Goal: Task Accomplishment & Management: Use online tool/utility

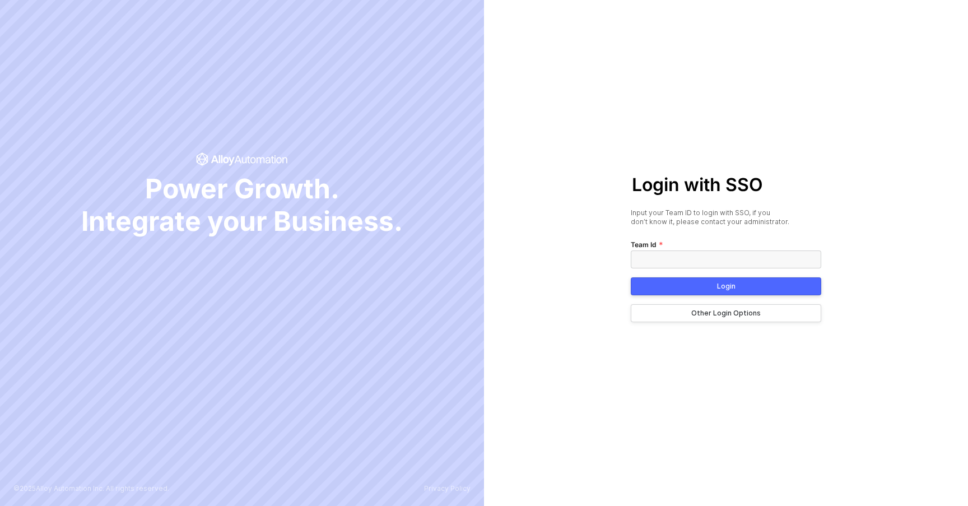
click at [653, 312] on button "Other Login Options" at bounding box center [726, 313] width 190 height 18
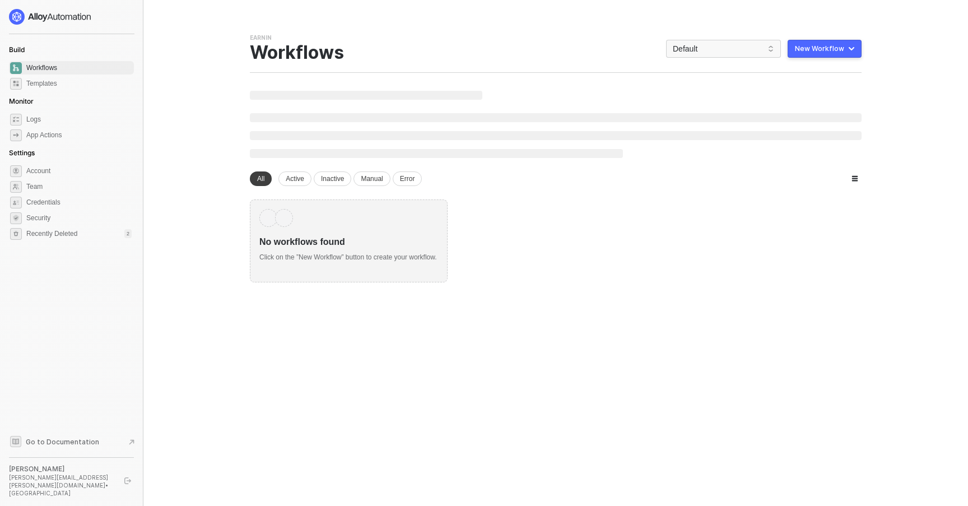
click at [49, 61] on span "Workflows" at bounding box center [78, 67] width 105 height 13
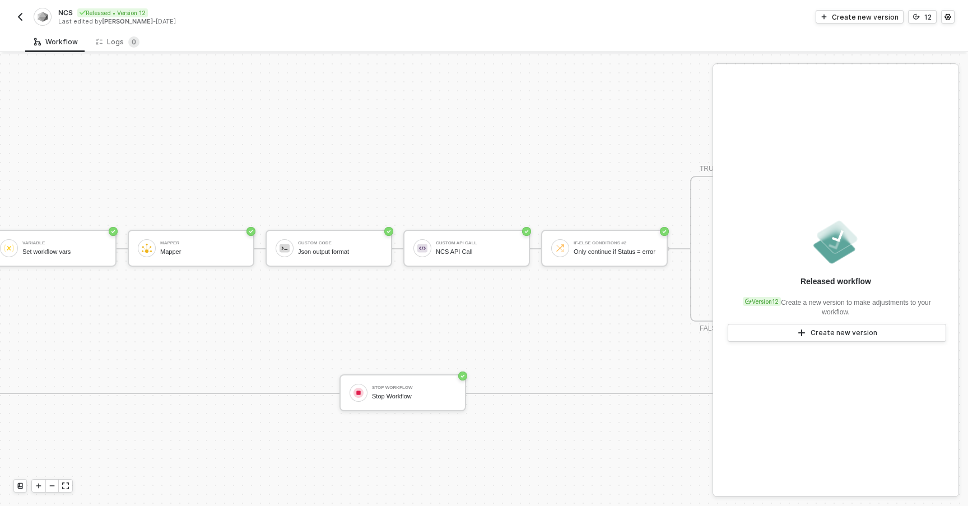
scroll to position [267, 508]
click at [21, 16] on img "button" at bounding box center [20, 16] width 9 height 9
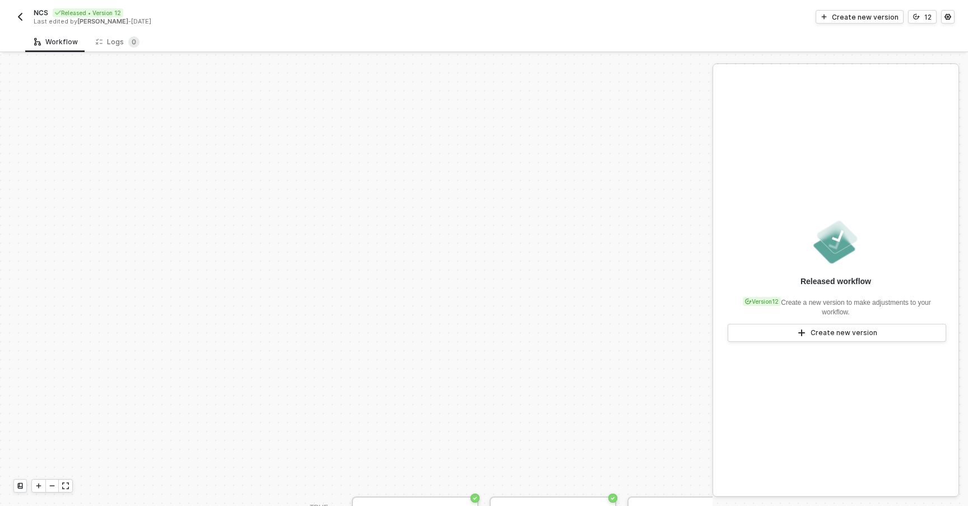
scroll to position [267, 0]
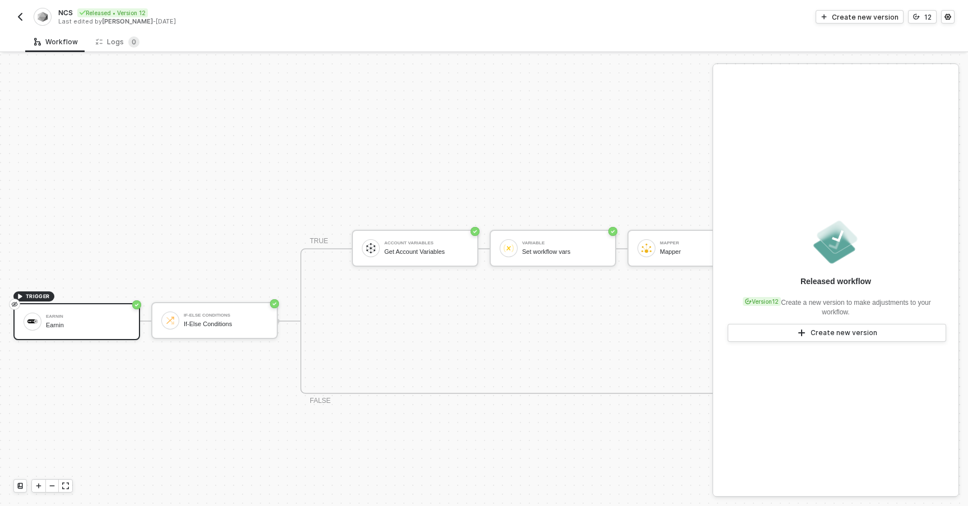
click at [4, 11] on div "NCS Released • Version 12 Last edited by [PERSON_NAME] - [DATE] Create new vers…" at bounding box center [484, 15] width 968 height 31
click at [15, 13] on button "button" at bounding box center [19, 16] width 13 height 13
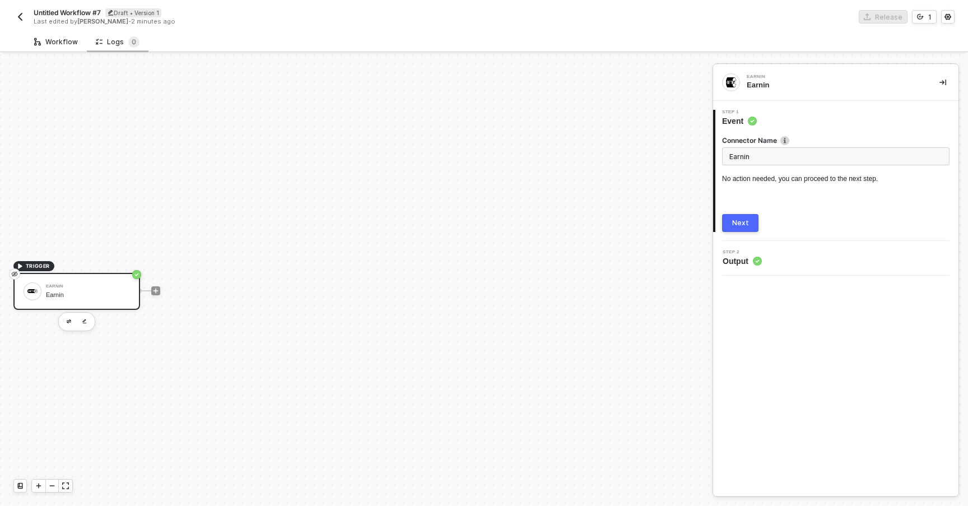
scroll to position [21, 0]
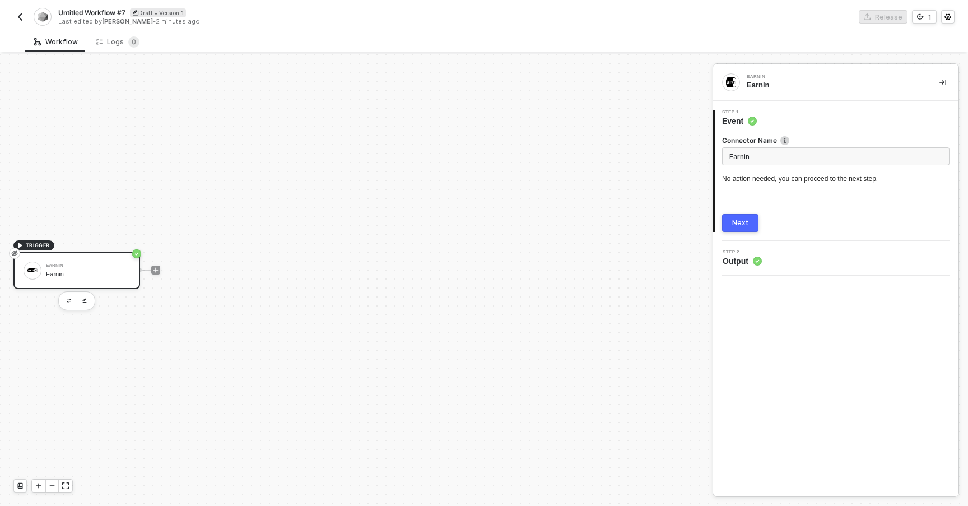
click at [110, 15] on span "Untitled Workflow #7" at bounding box center [91, 13] width 67 height 10
click at [144, 7] on input "Untitled Workflow #7" at bounding box center [153, 12] width 190 height 13
click at [152, 11] on input "Untitled Workflow #7" at bounding box center [153, 12] width 190 height 13
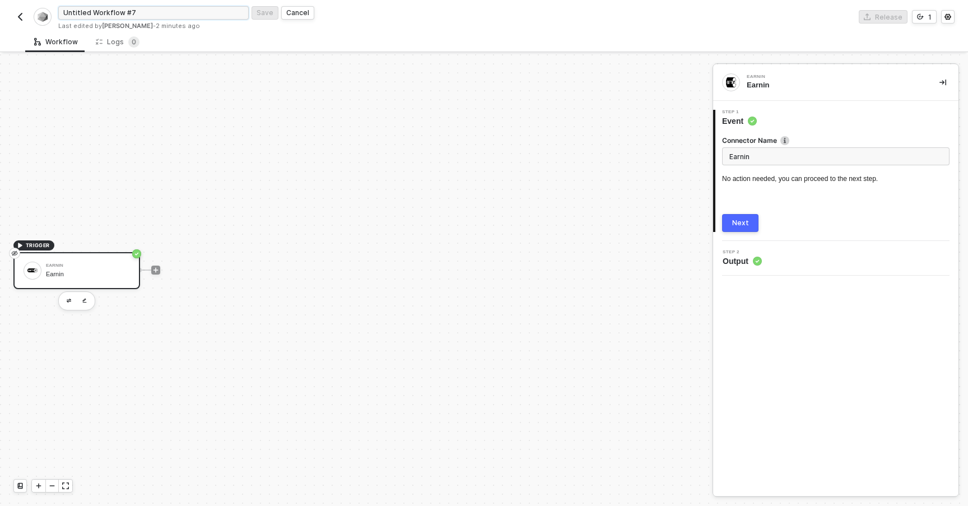
click at [152, 11] on input "Untitled Workflow #7" at bounding box center [153, 12] width 190 height 13
type input "T"
type input "testing-long-call"
click at [260, 12] on div "Save" at bounding box center [265, 13] width 17 height 10
click at [646, 180] on div "TRIGGER Earnin Earnin" at bounding box center [353, 270] width 707 height 472
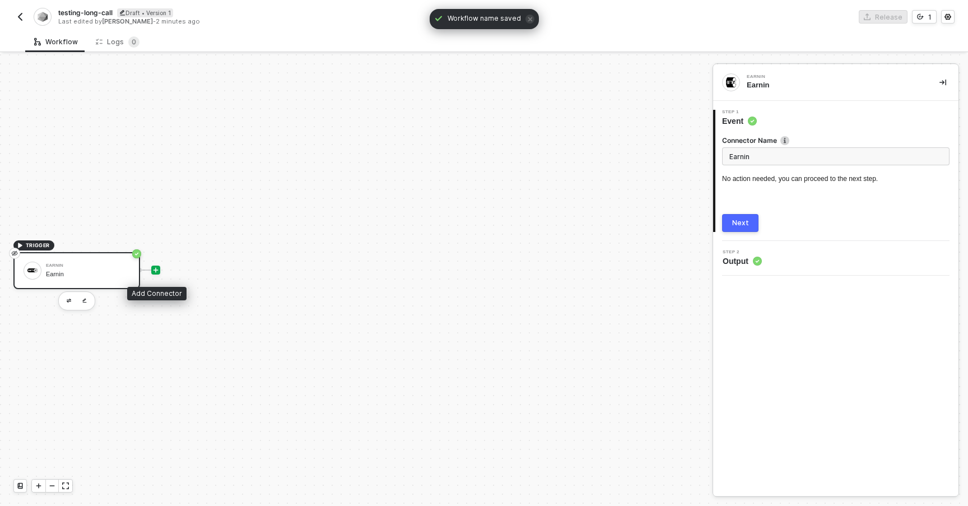
click at [157, 271] on icon "icon-play" at bounding box center [155, 270] width 7 height 7
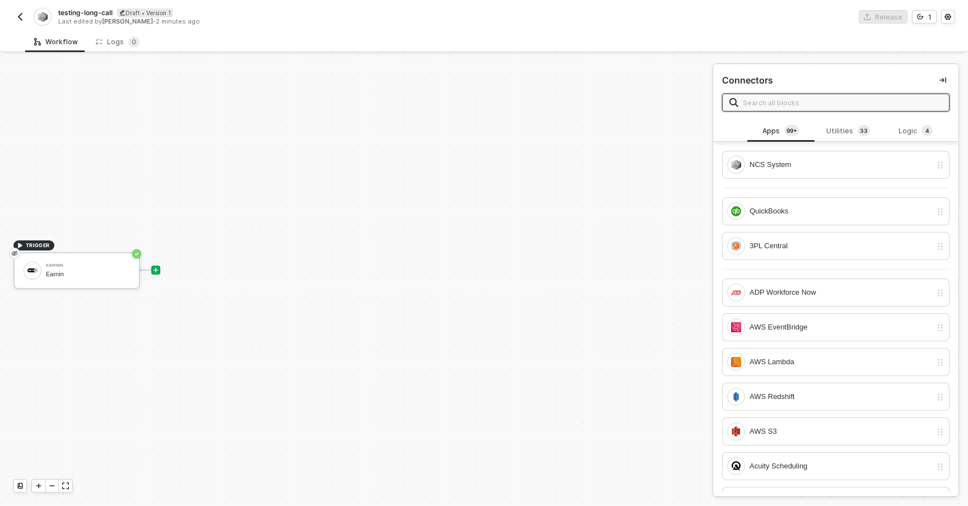
click at [854, 105] on input "text" at bounding box center [842, 102] width 199 height 12
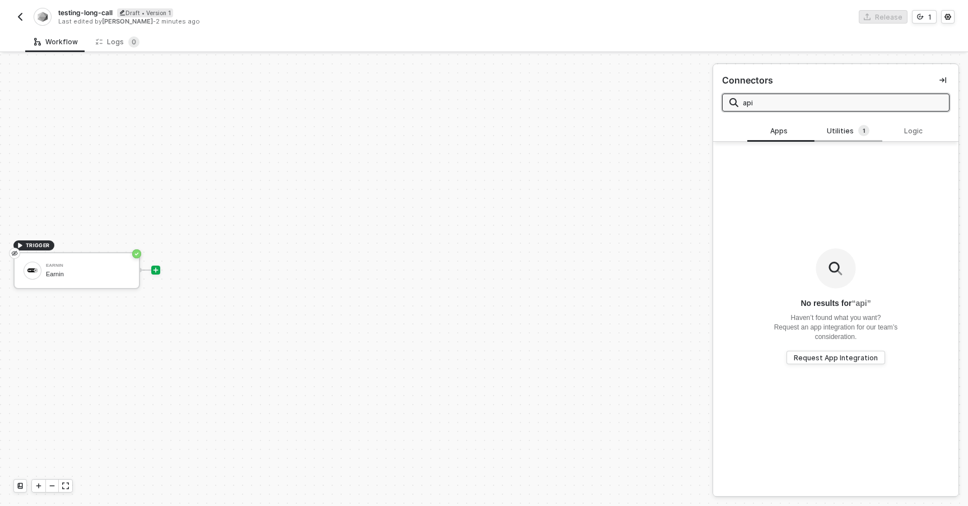
type input "api"
click at [853, 131] on div "Utilities 1" at bounding box center [847, 131] width 49 height 12
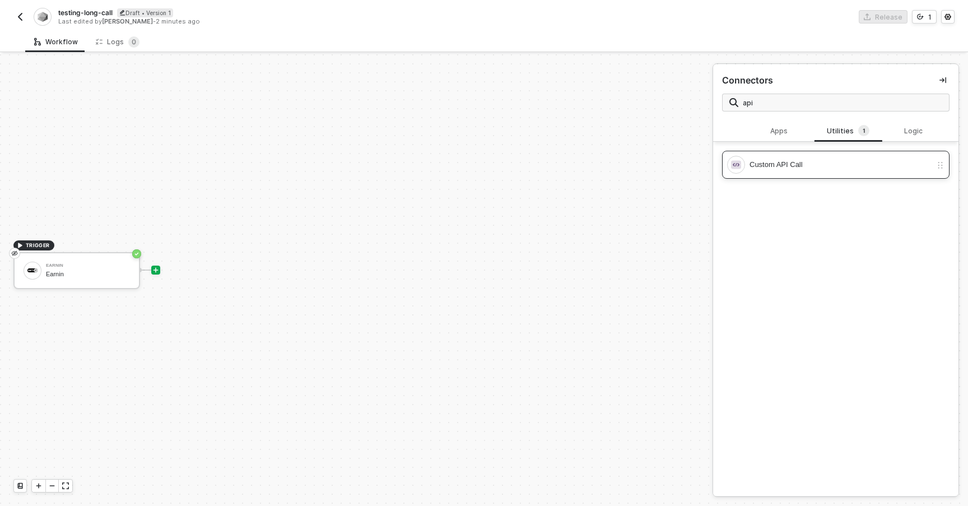
click at [794, 162] on div "Custom API Call" at bounding box center [841, 165] width 182 height 12
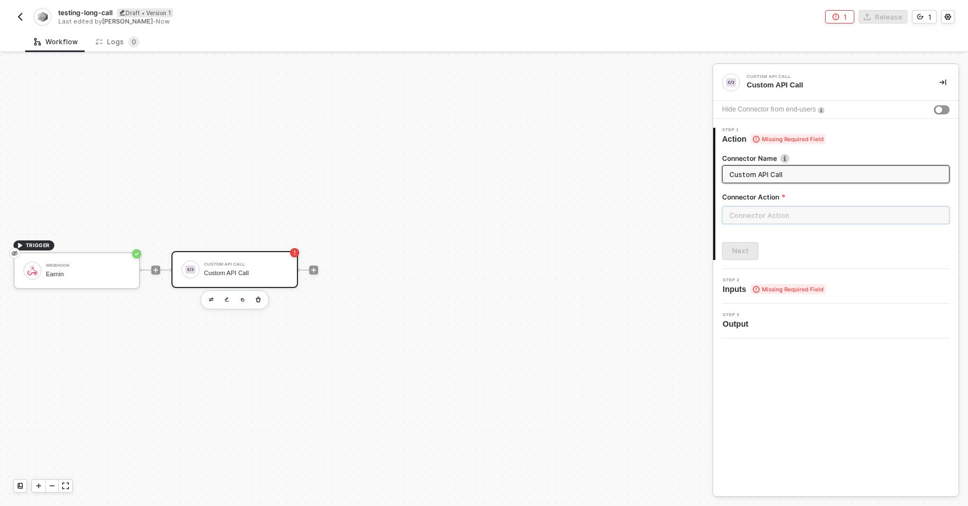
click at [764, 217] on input "text" at bounding box center [835, 215] width 227 height 18
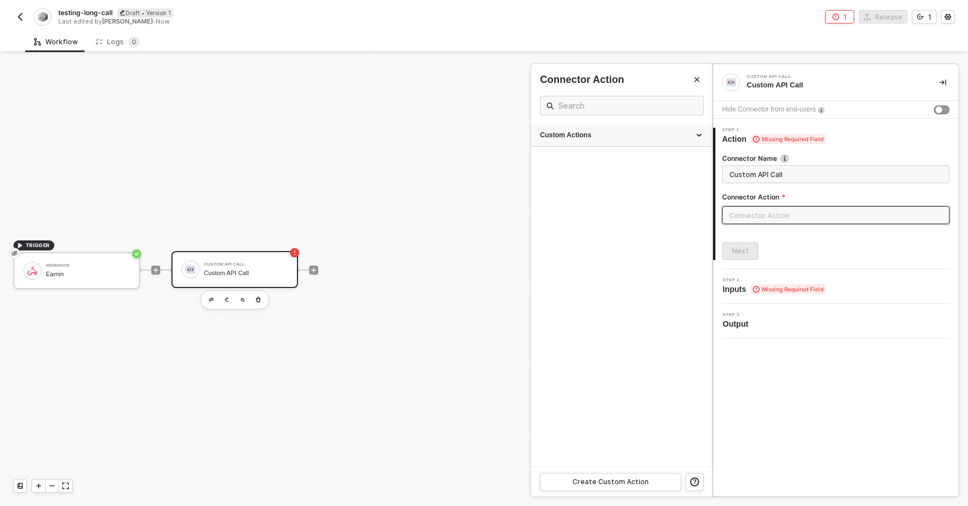
click at [692, 131] on div "Custom Actions" at bounding box center [621, 136] width 163 height 10
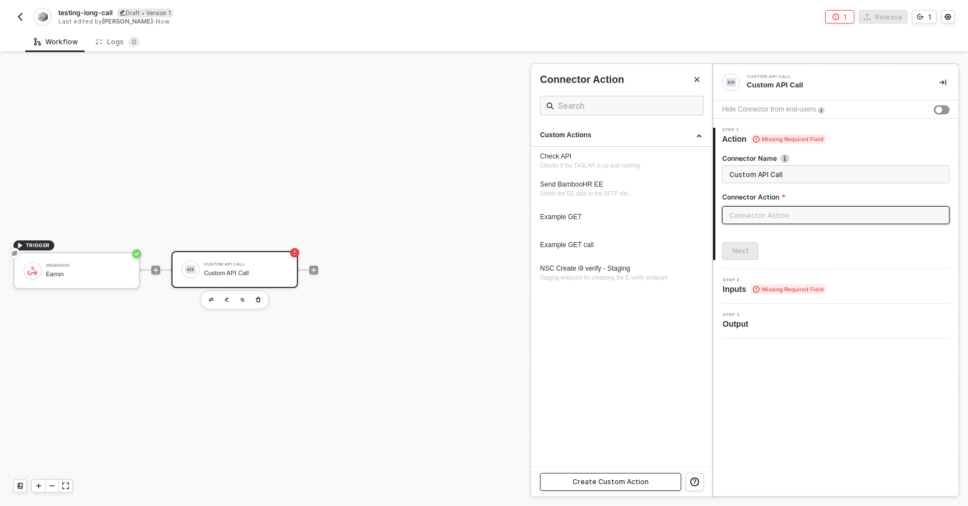
click at [626, 481] on div "Create Custom Action" at bounding box center [611, 481] width 76 height 9
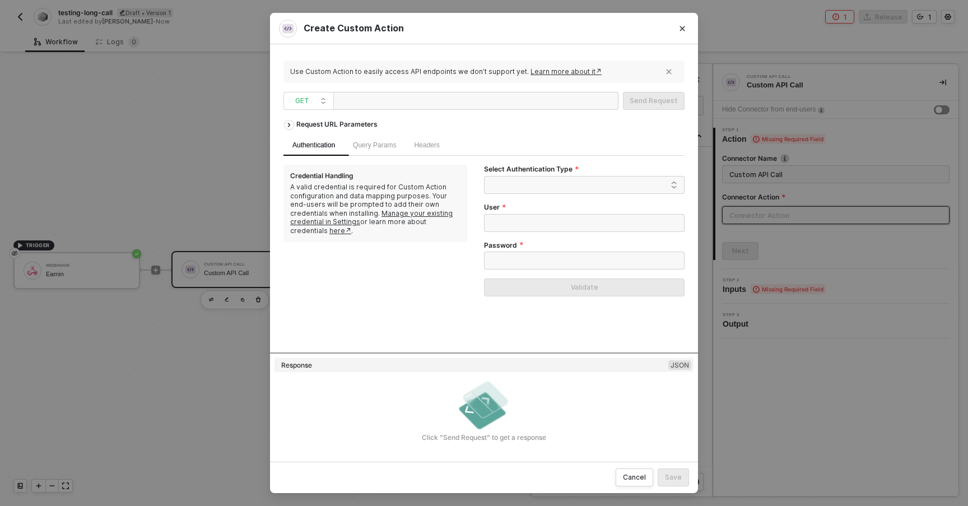
paste div
click at [536, 183] on span at bounding box center [587, 184] width 182 height 17
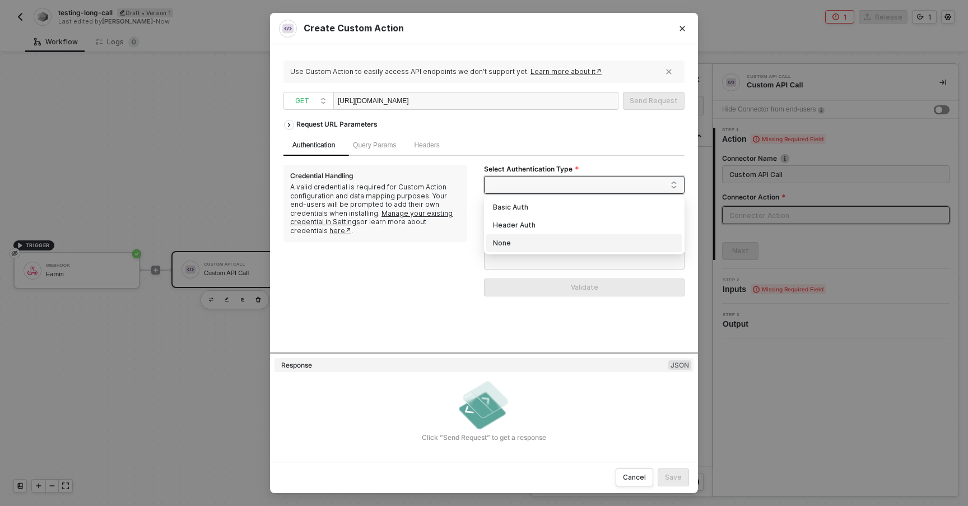
click at [535, 249] on div "None" at bounding box center [584, 243] width 183 height 12
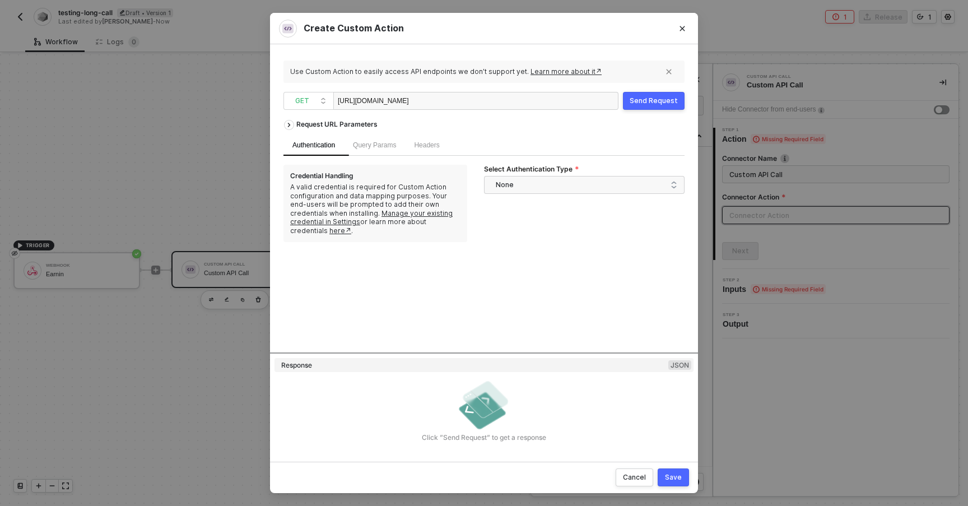
click at [646, 103] on div "Send Request" at bounding box center [654, 100] width 48 height 9
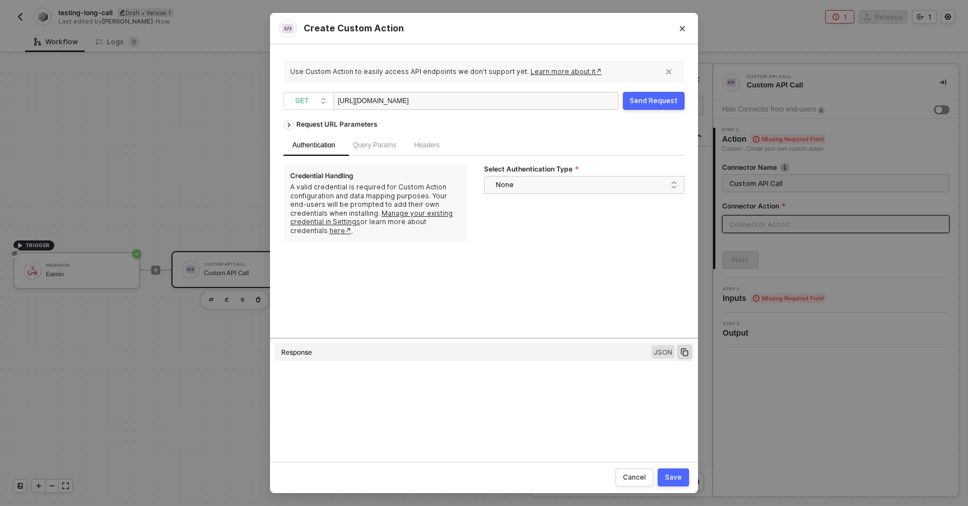
type textarea "HTTP/1.1 200 OK { "data": { "status": "ok" }, "headers": { "content-type": "app…"
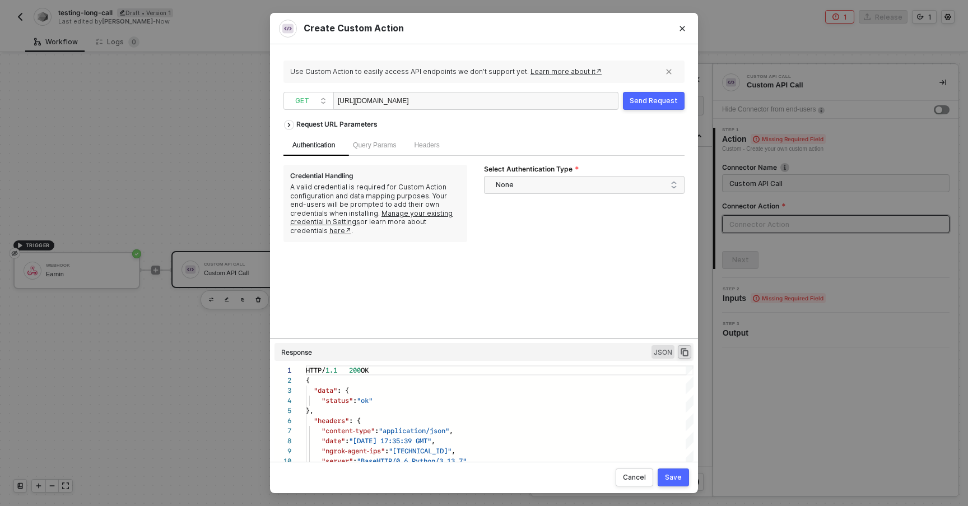
click at [673, 480] on div "Save" at bounding box center [673, 477] width 17 height 9
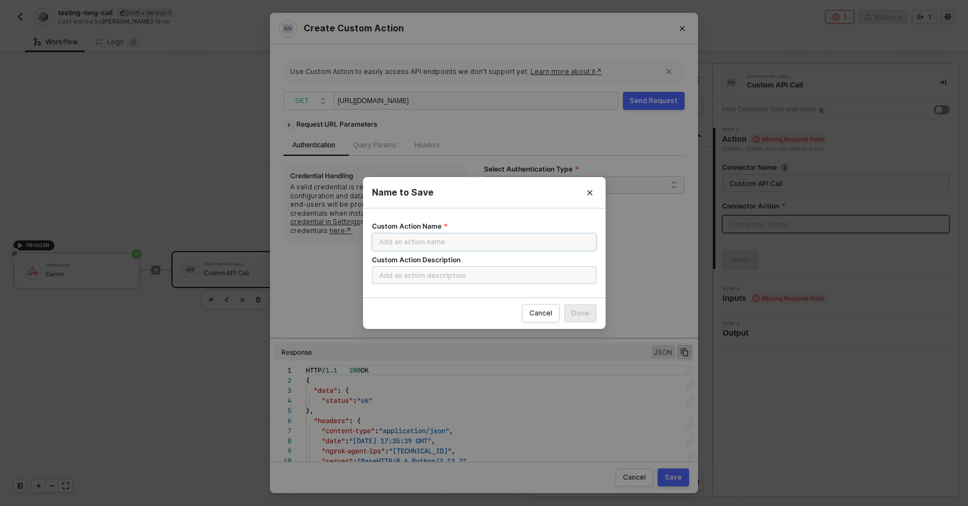
click at [443, 239] on input "Custom Action Name" at bounding box center [484, 242] width 225 height 18
click at [403, 248] on input "Custom Action Name" at bounding box center [484, 242] width 225 height 18
type input "Test long call"
click at [572, 310] on div "Done" at bounding box center [580, 313] width 18 height 9
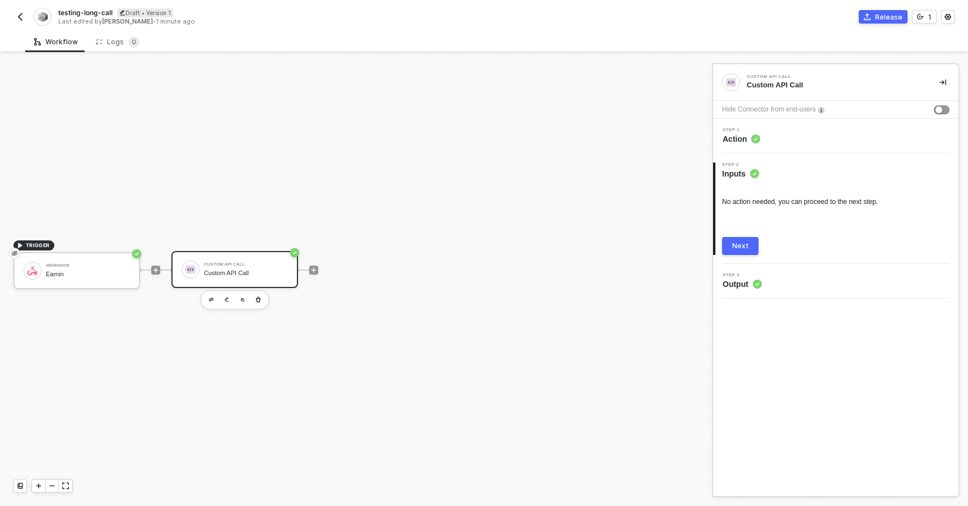
click at [394, 261] on div "TRIGGER Webhook Earnin Custom API Call Custom API Call" at bounding box center [353, 270] width 707 height 472
click at [255, 266] on div "Custom API Call" at bounding box center [246, 264] width 84 height 4
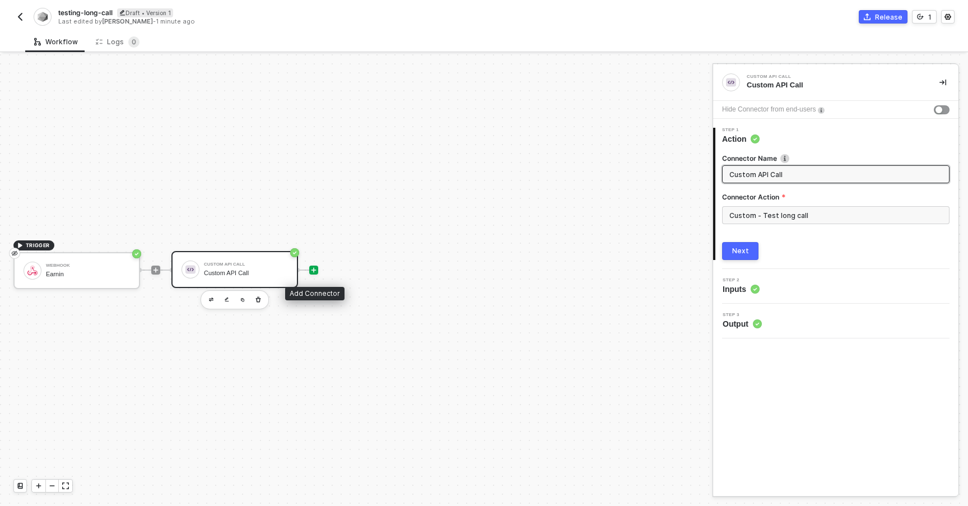
click at [313, 269] on icon "icon-play" at bounding box center [313, 269] width 5 height 5
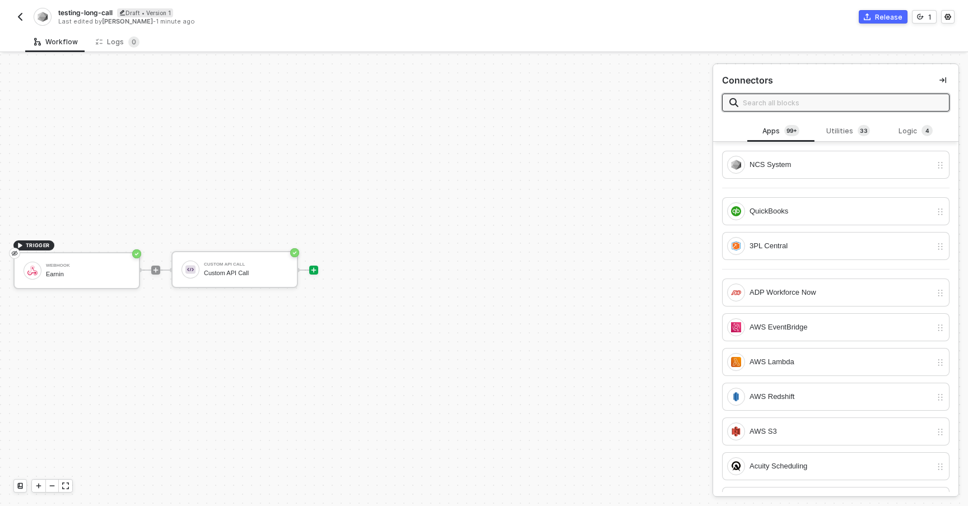
click at [826, 104] on input "text" at bounding box center [842, 102] width 199 height 12
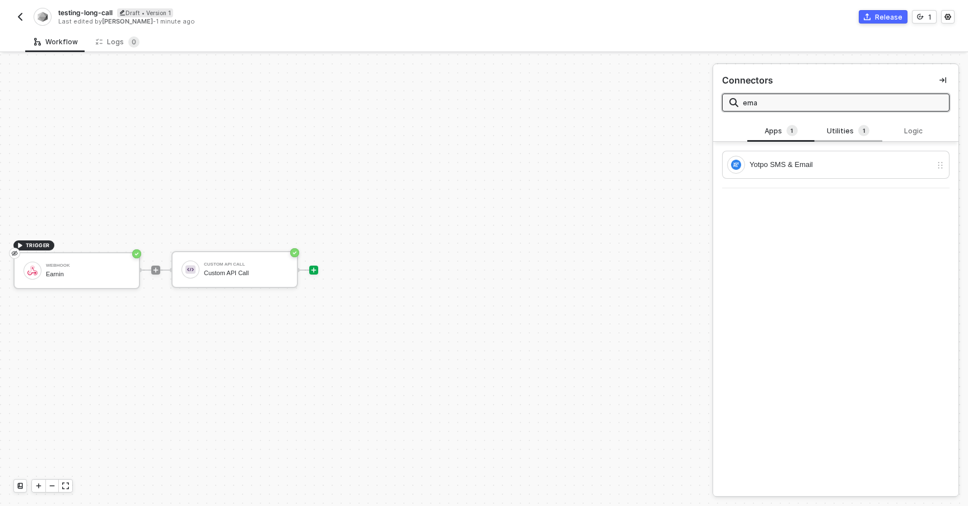
type input "ema"
click at [841, 134] on div "Utilities 1" at bounding box center [847, 131] width 49 height 12
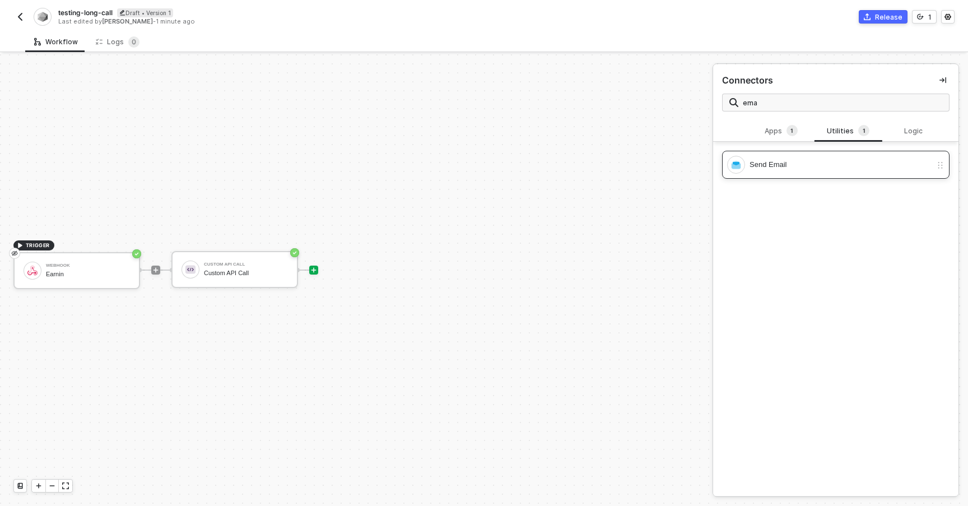
click at [804, 161] on div "Send Email" at bounding box center [841, 165] width 182 height 12
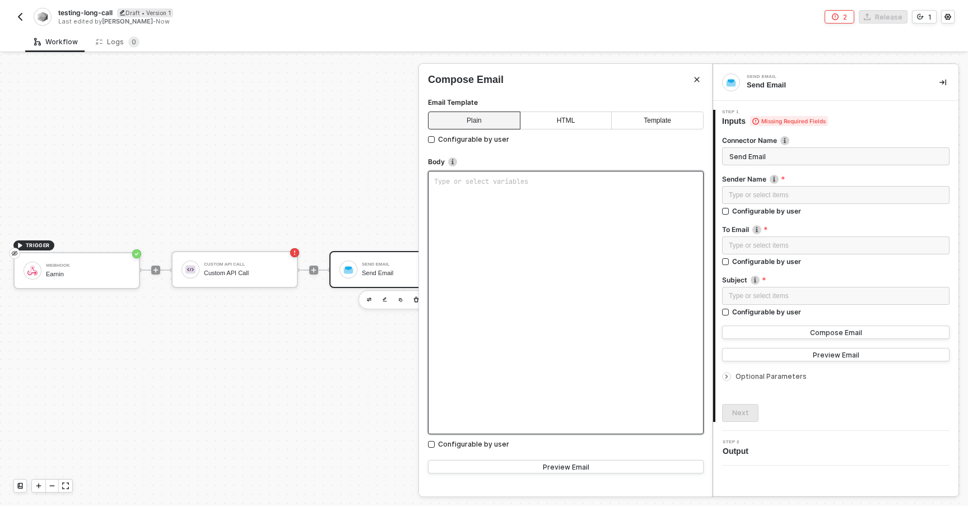
click at [463, 197] on div "Type or select variables ﻿" at bounding box center [566, 302] width 276 height 263
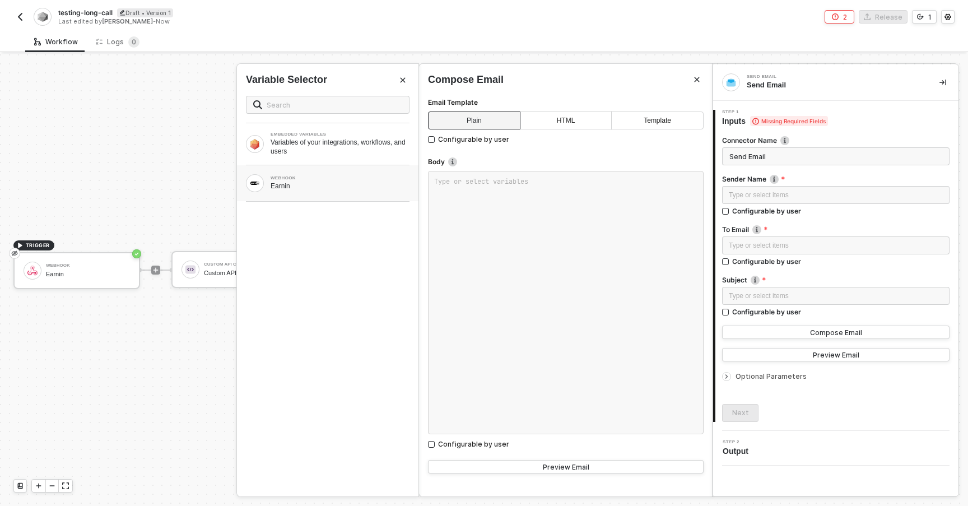
click at [324, 187] on div "Earnin" at bounding box center [340, 186] width 139 height 9
click at [403, 80] on icon "Close" at bounding box center [402, 80] width 7 height 7
click at [485, 247] on div "Type or select variables ﻿" at bounding box center [566, 302] width 276 height 263
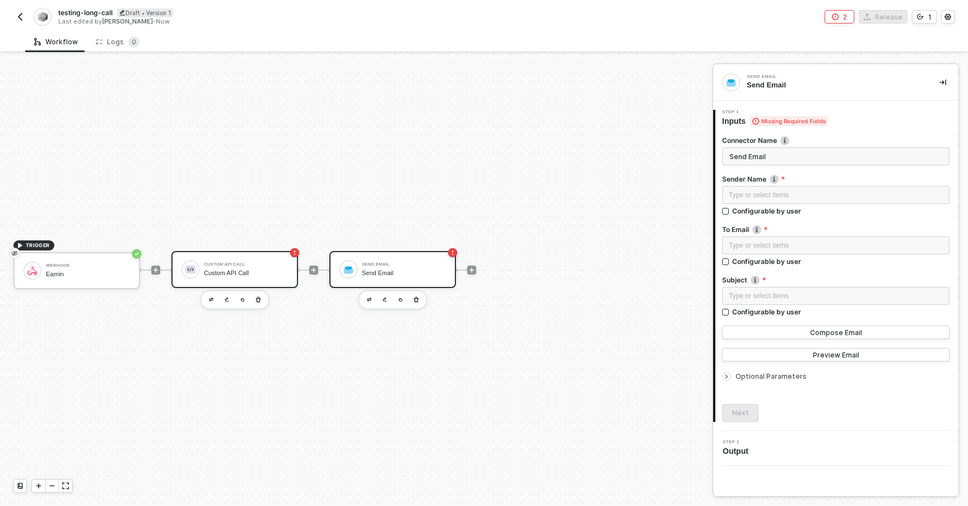
click at [232, 262] on div "Custom API Call" at bounding box center [246, 264] width 84 height 4
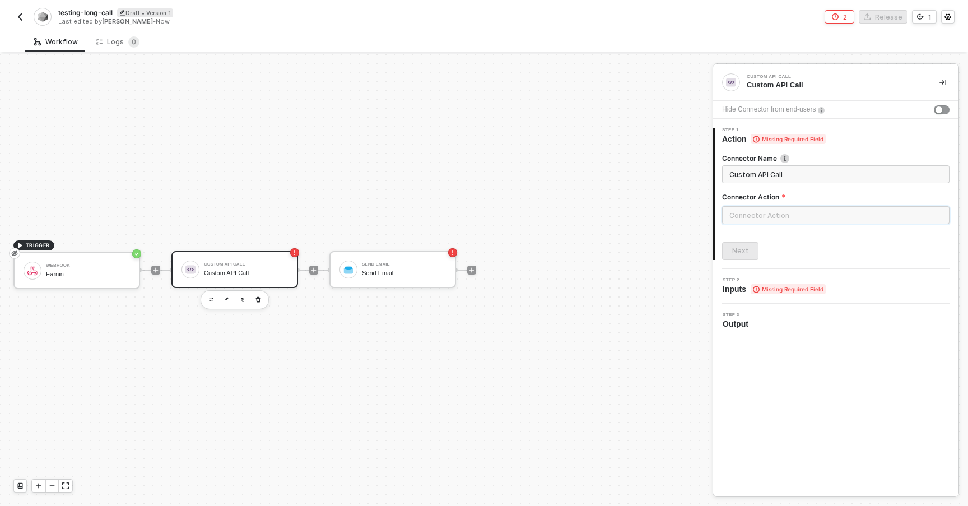
click at [750, 223] on input "text" at bounding box center [835, 215] width 227 height 18
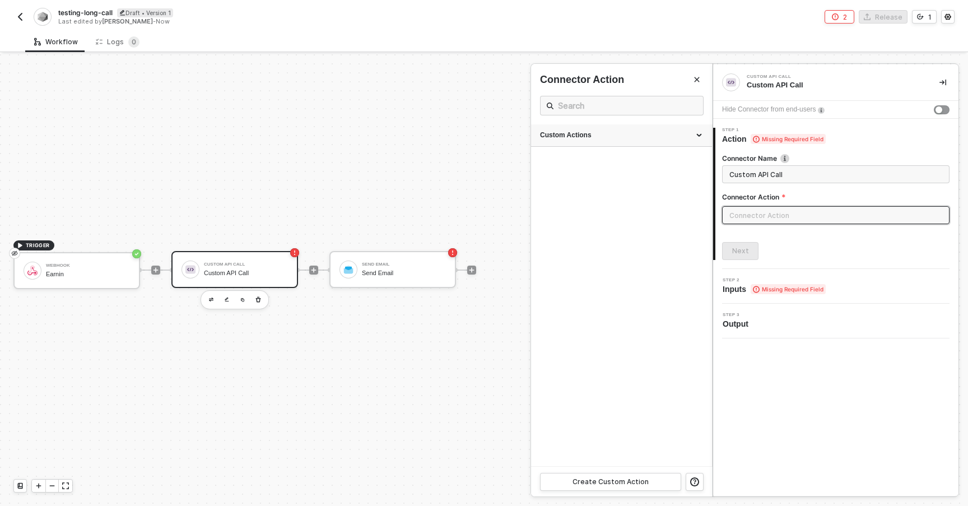
click at [655, 140] on div "Custom Actions" at bounding box center [621, 136] width 163 height 10
click at [574, 311] on li "Test long call" at bounding box center [621, 301] width 181 height 28
type input "Custom - Test long call"
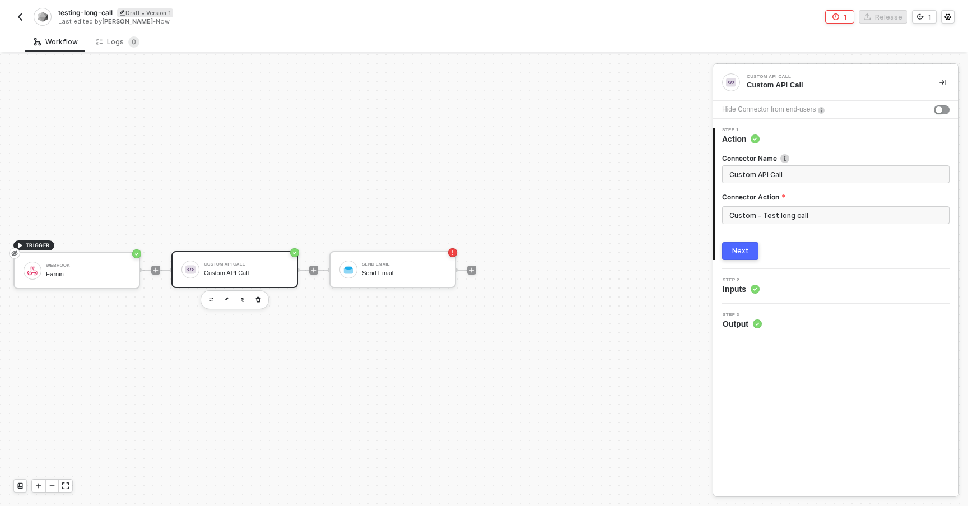
click at [745, 260] on div "1 Step 1 Action Connector Name Custom API Call Connector Action Custom - Test l…" at bounding box center [835, 194] width 245 height 150
click at [744, 252] on div "Next" at bounding box center [740, 250] width 17 height 9
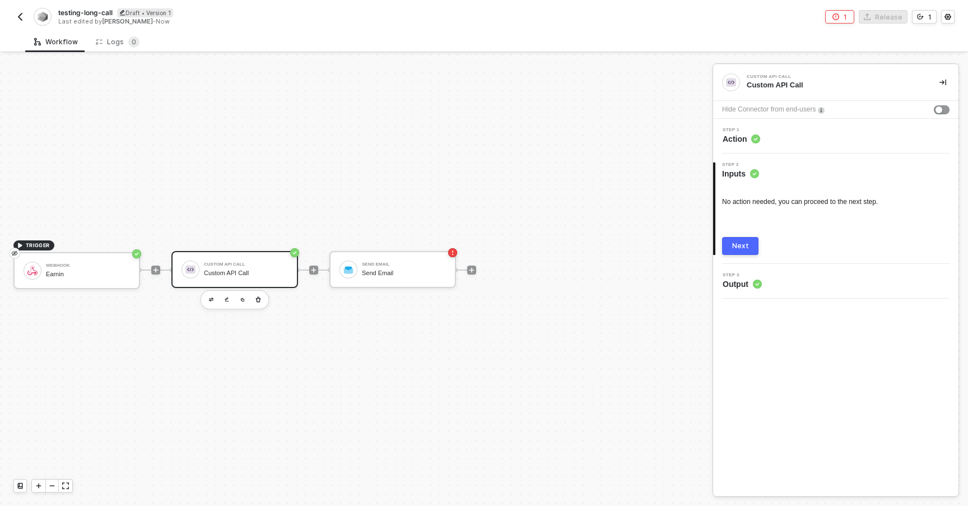
click at [750, 241] on button "Next" at bounding box center [740, 246] width 36 height 18
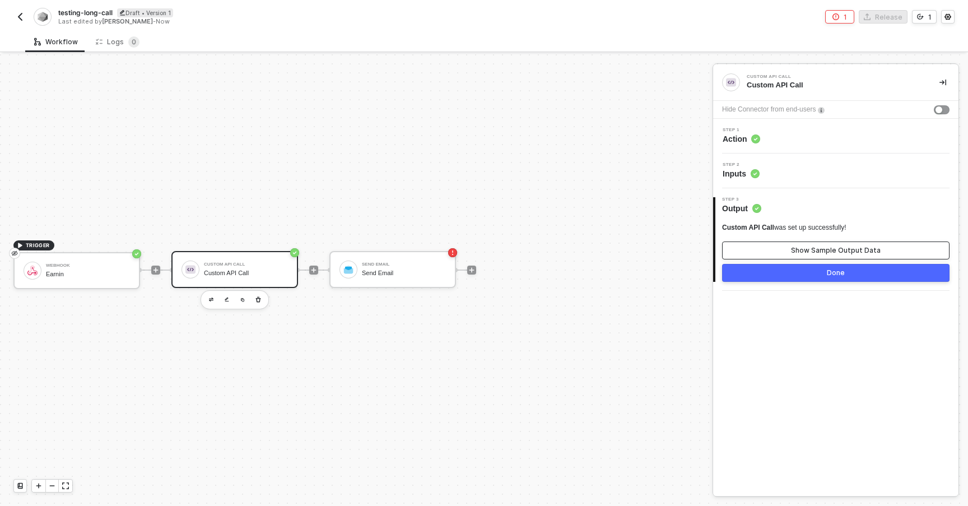
click at [762, 250] on button "Show Sample Output Data" at bounding box center [835, 250] width 227 height 18
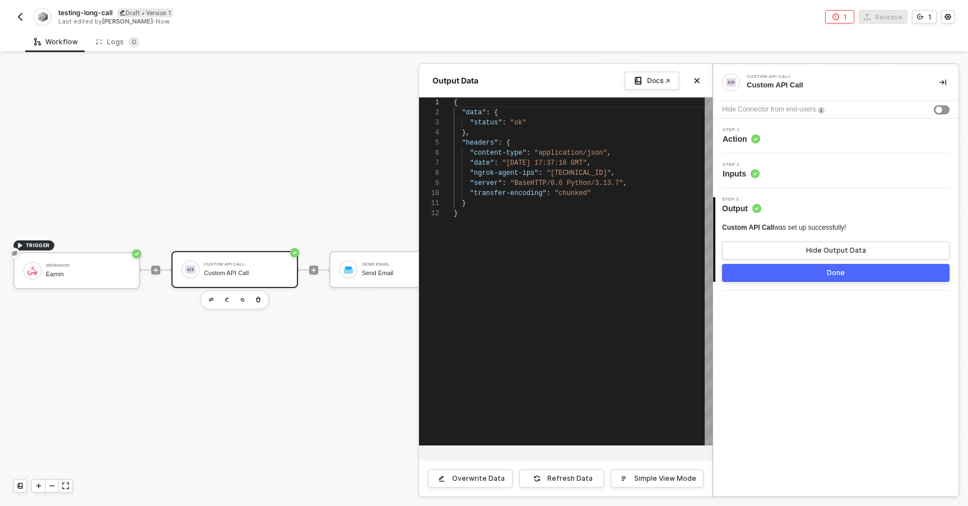
click at [762, 277] on button "Done" at bounding box center [835, 273] width 227 height 18
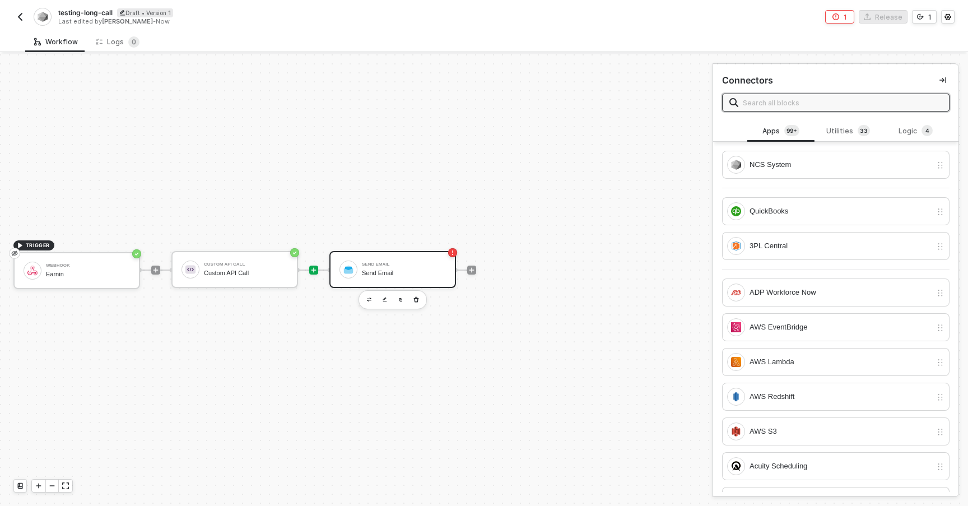
click at [387, 267] on div "Send Email Send Email" at bounding box center [404, 269] width 84 height 21
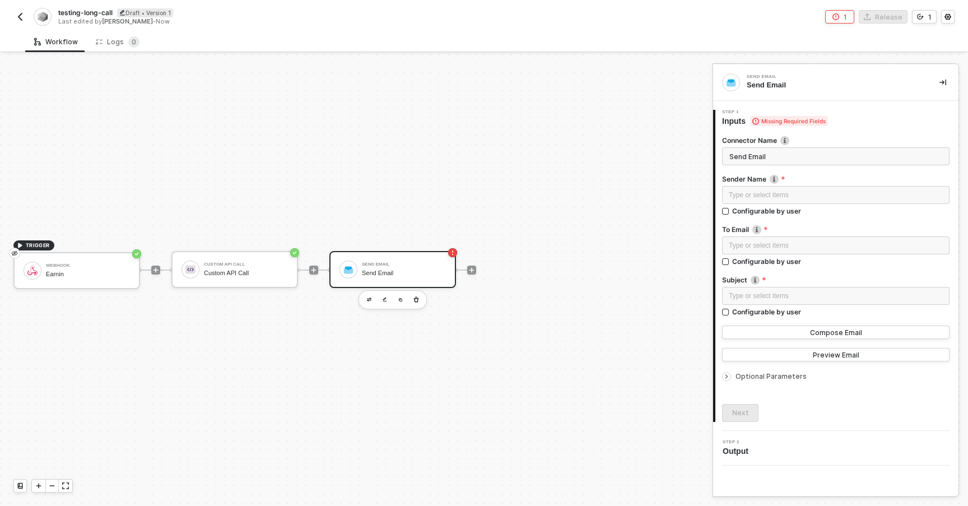
click at [395, 268] on div "Send Email Send Email" at bounding box center [404, 269] width 84 height 21
click at [765, 199] on div "Type or select items ﻿" at bounding box center [836, 195] width 214 height 11
click at [771, 197] on div "Type or select items ﻿" at bounding box center [836, 195] width 214 height 11
click at [755, 252] on div "Type or select items ﻿" at bounding box center [835, 245] width 227 height 18
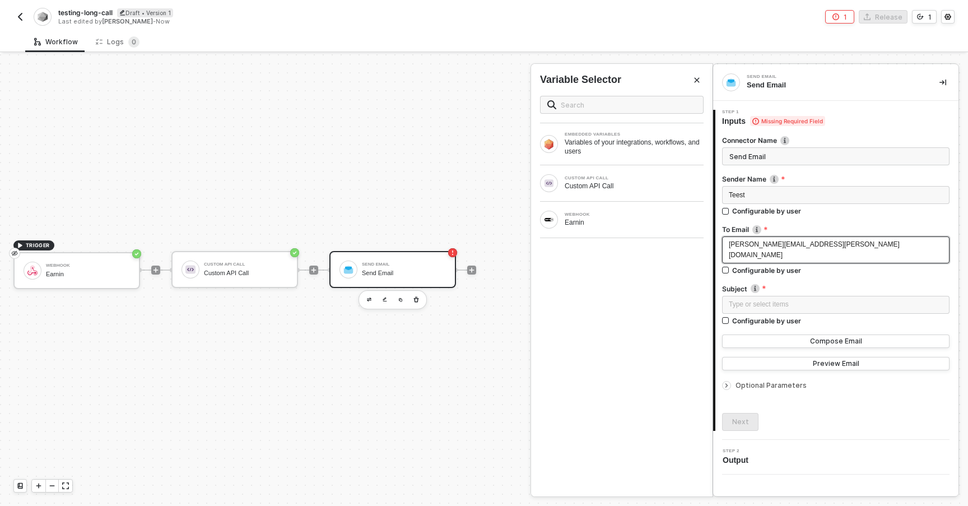
click at [722, 244] on div "alejandro.gomez@earnin.com" at bounding box center [835, 249] width 227 height 27
click at [748, 299] on div "Type or select items ﻿" at bounding box center [836, 304] width 214 height 11
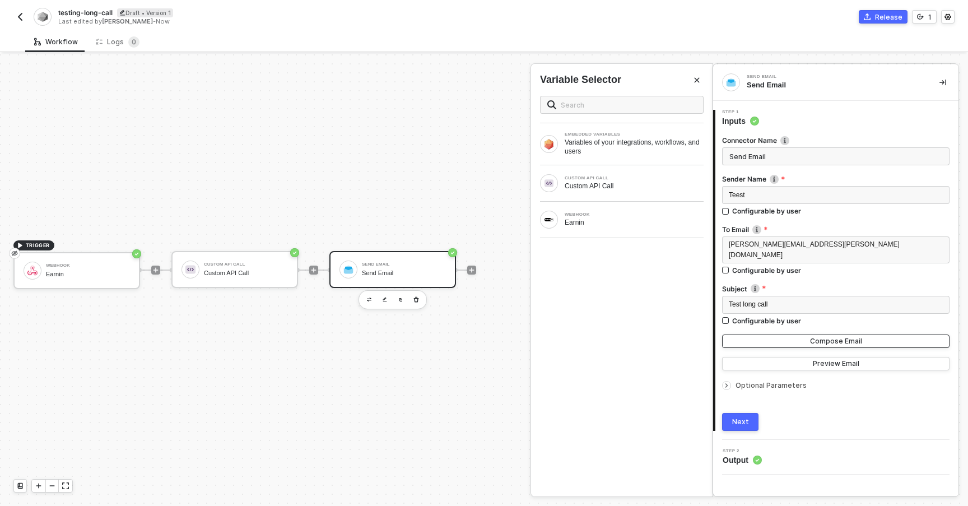
click at [743, 334] on button "Compose Email" at bounding box center [835, 340] width 227 height 13
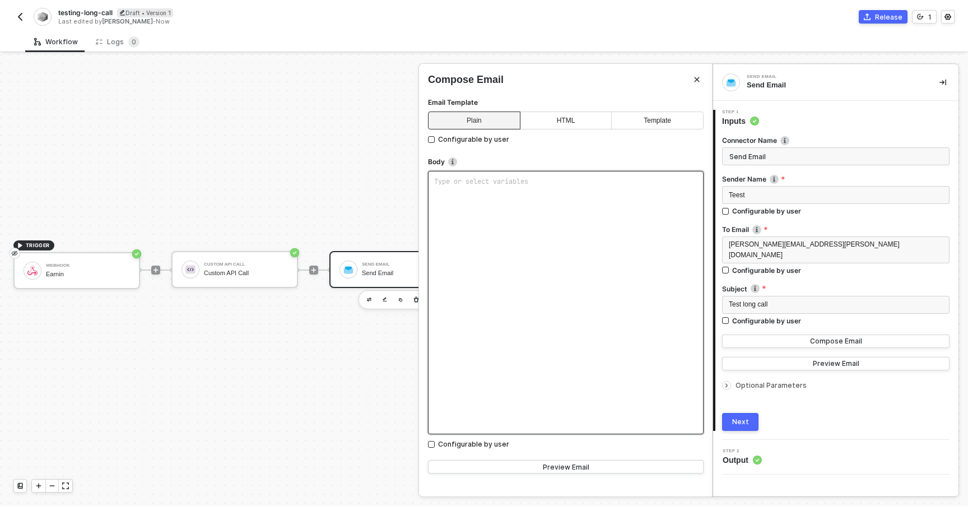
click at [587, 221] on div "Type or select variables ﻿" at bounding box center [566, 302] width 276 height 263
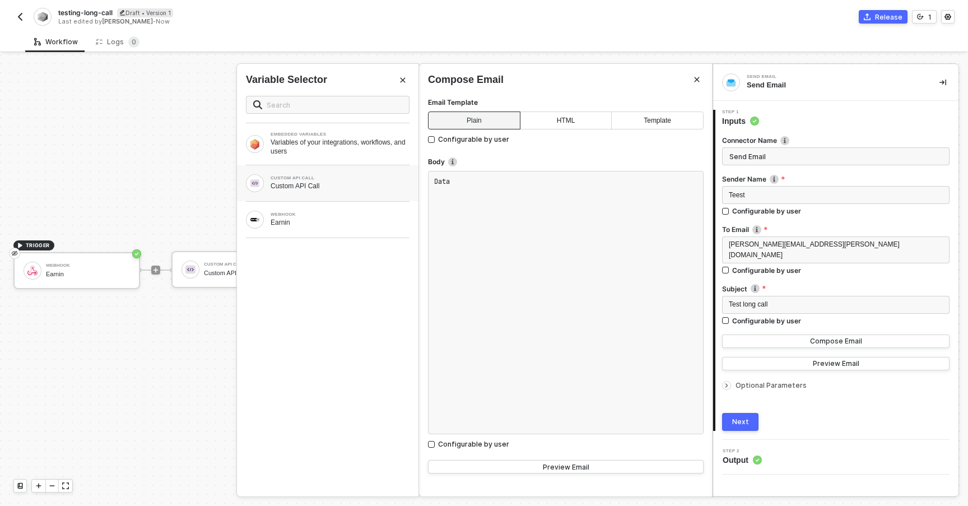
click at [327, 188] on div "Custom API Call" at bounding box center [340, 186] width 139 height 9
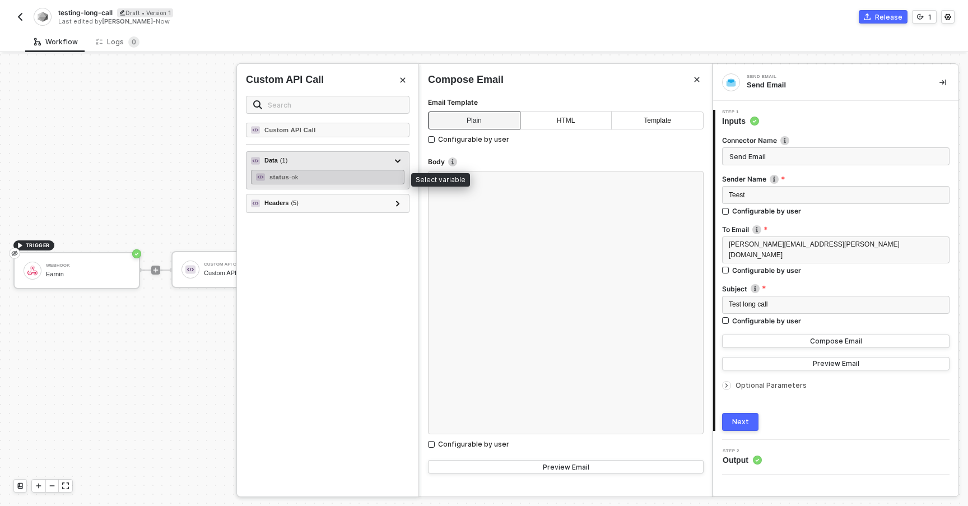
click at [308, 175] on div "status - ok" at bounding box center [327, 177] width 153 height 15
click at [305, 160] on div "Data ( 1 )" at bounding box center [321, 160] width 140 height 13
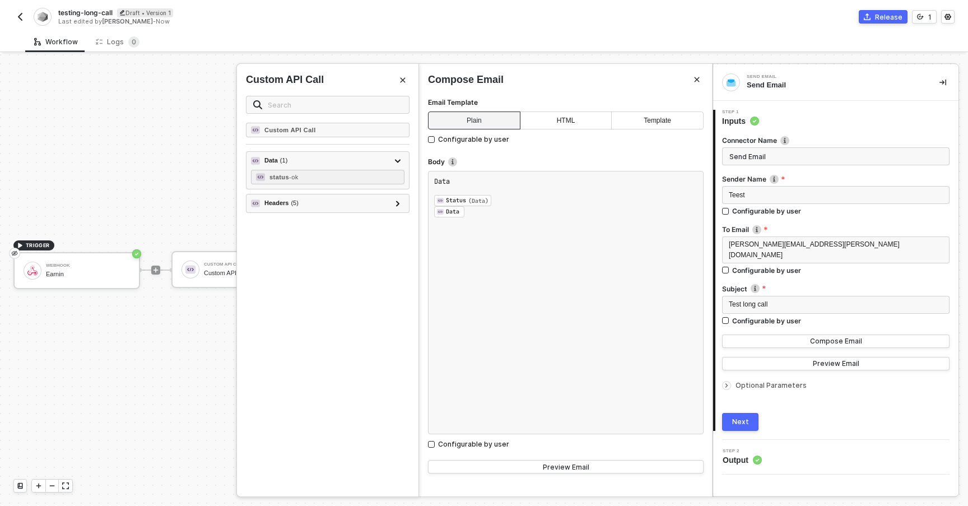
click at [741, 413] on button "Next" at bounding box center [740, 422] width 36 height 18
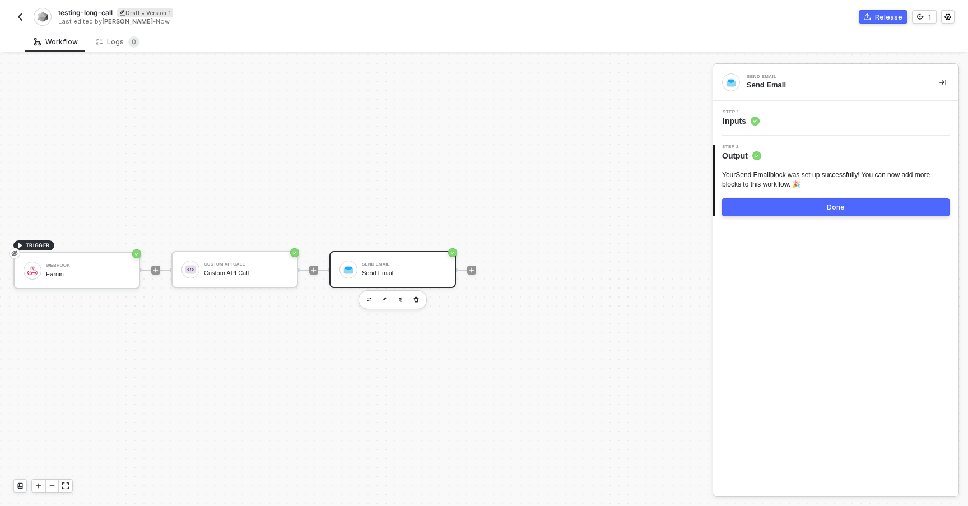
click at [760, 206] on button "Done" at bounding box center [835, 207] width 227 height 18
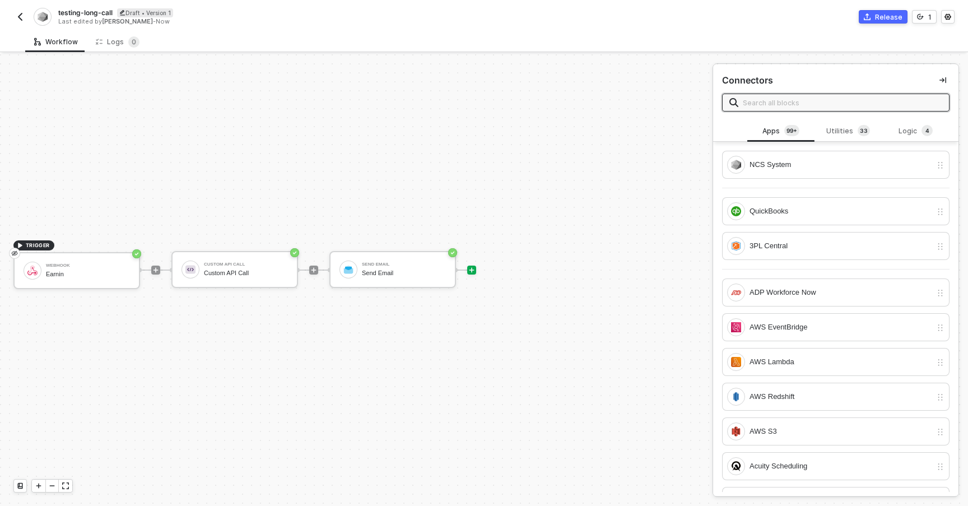
click at [873, 13] on button "Release" at bounding box center [883, 16] width 49 height 13
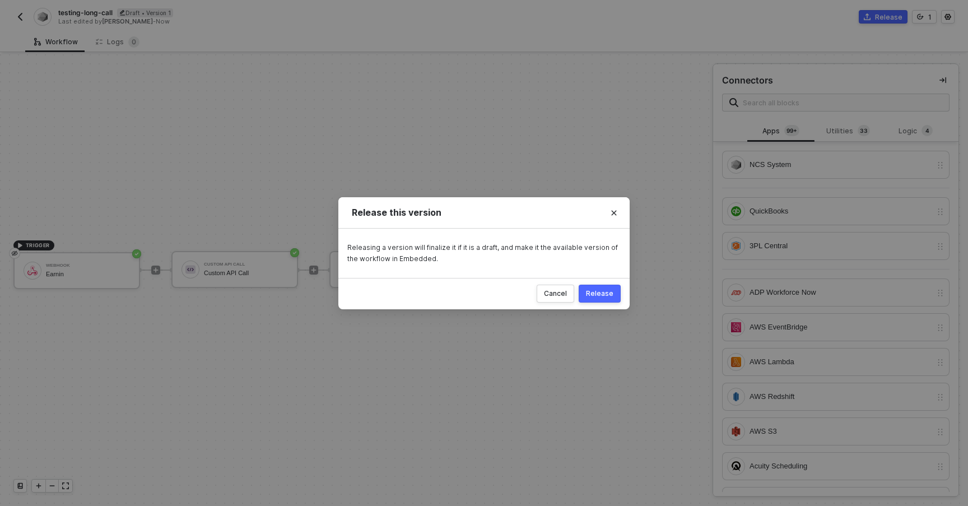
click at [606, 294] on div "Release" at bounding box center [599, 293] width 27 height 9
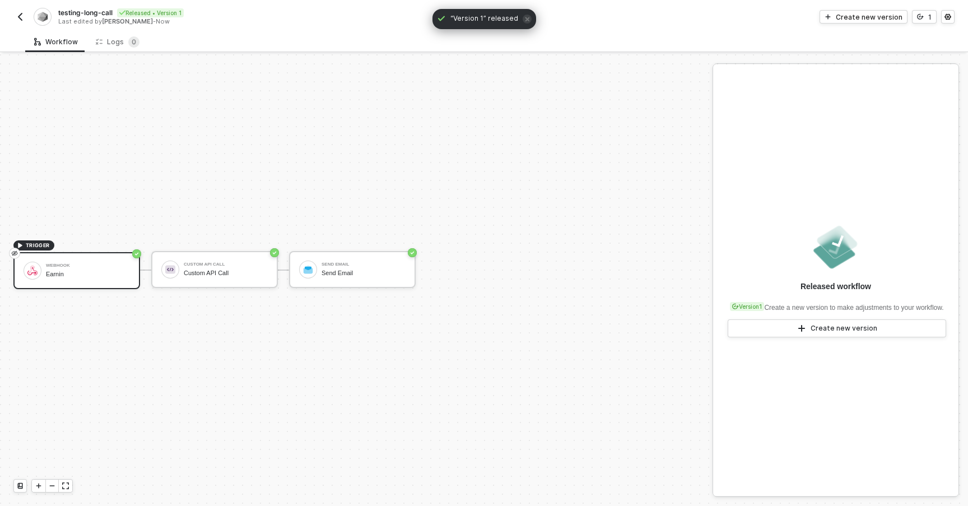
click at [20, 17] on img "button" at bounding box center [20, 16] width 9 height 9
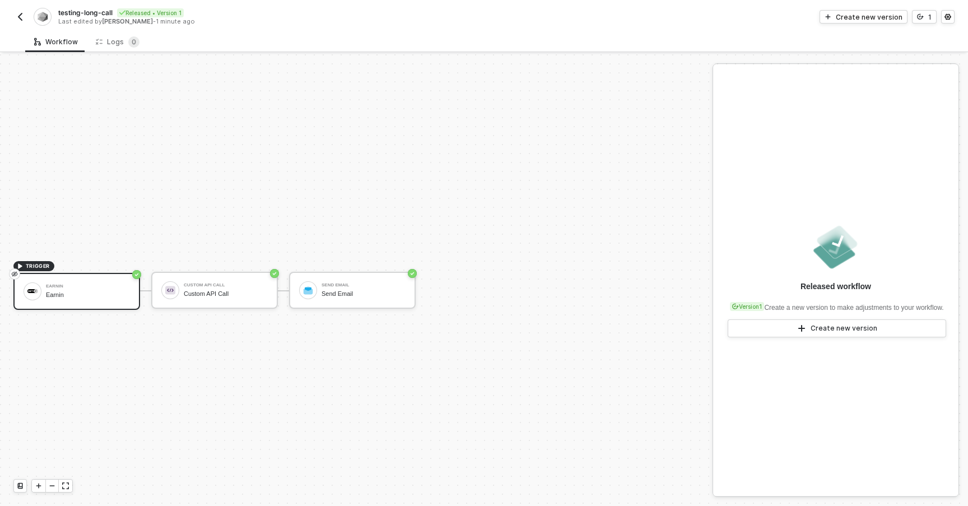
scroll to position [21, 0]
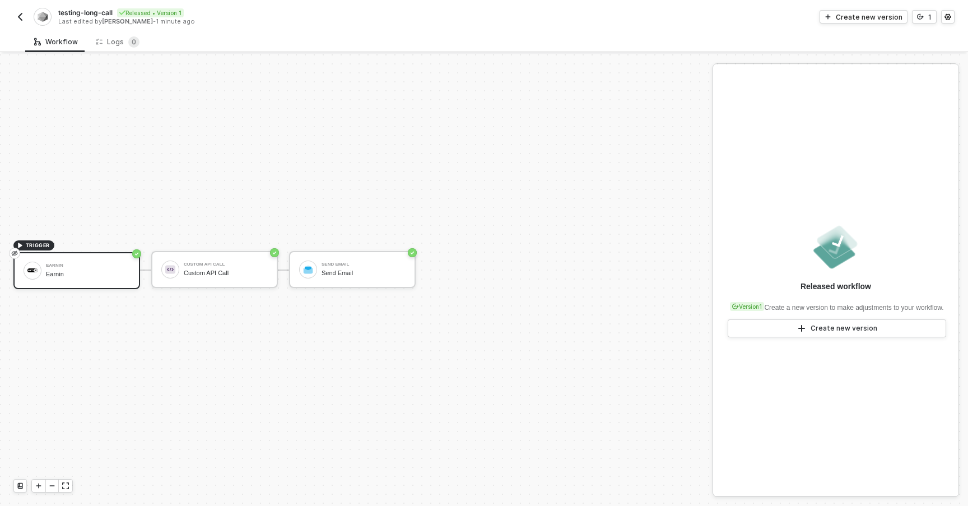
click at [92, 15] on span "testing-long-call" at bounding box center [85, 13] width 54 height 10
click at [92, 15] on input "testing-long-call" at bounding box center [153, 12] width 190 height 13
click at [95, 21] on div "testing-long-call" at bounding box center [153, 13] width 190 height 18
click at [100, 6] on input "testing-long-call" at bounding box center [153, 12] width 190 height 13
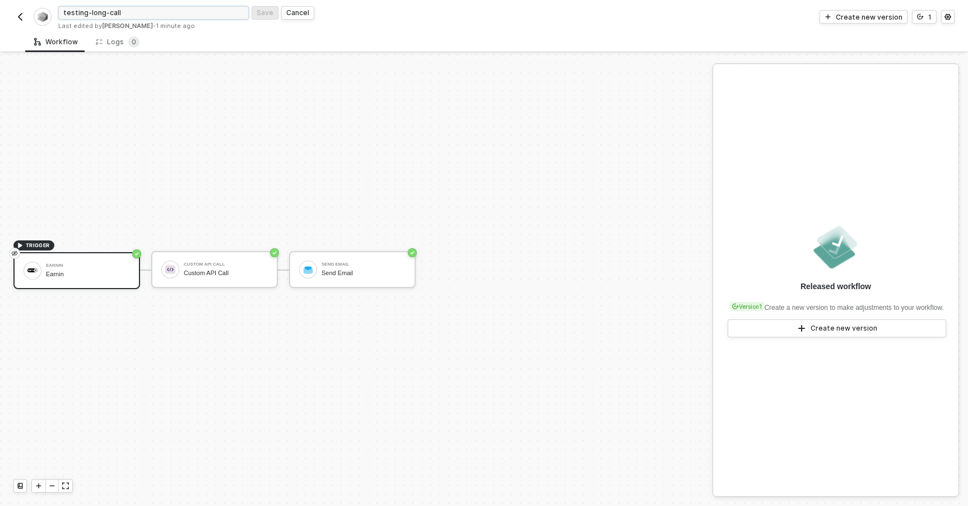
click at [100, 6] on input "testing-long-call" at bounding box center [153, 12] width 190 height 13
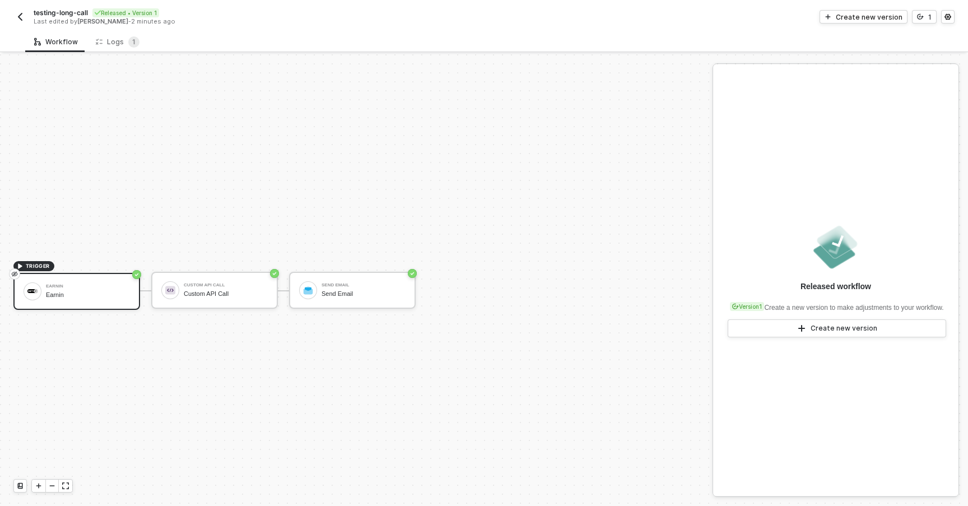
scroll to position [21, 0]
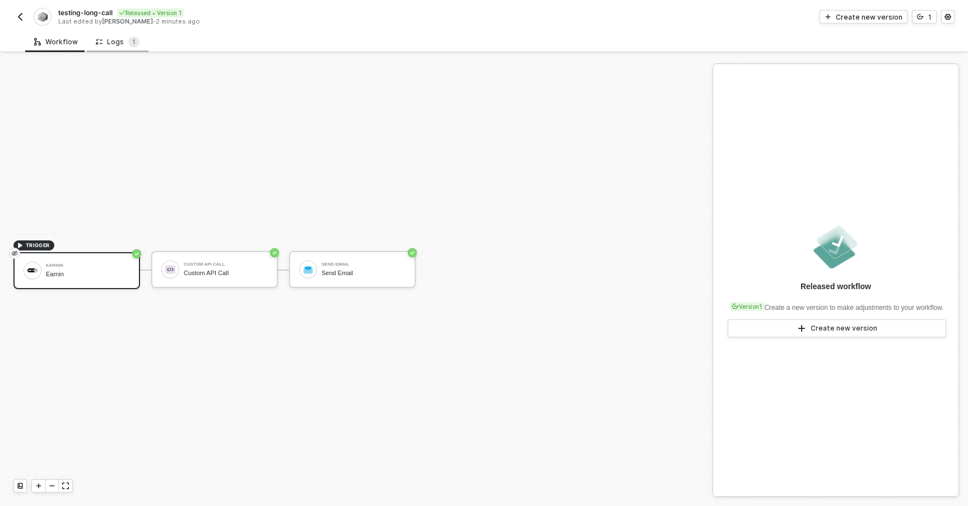
click at [108, 35] on div "Logs 1" at bounding box center [118, 41] width 62 height 21
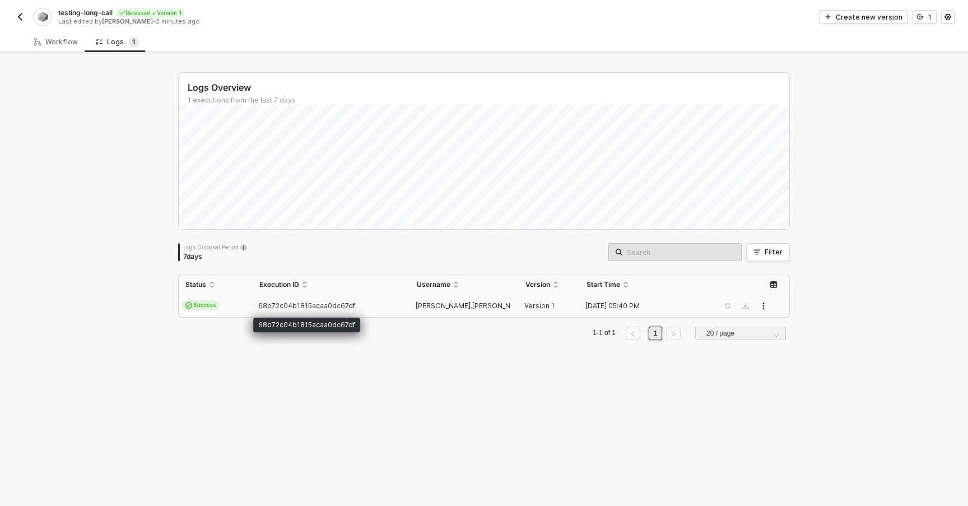
click at [379, 313] on td "68b72c04b1815acaa0dc67df" at bounding box center [331, 306] width 157 height 22
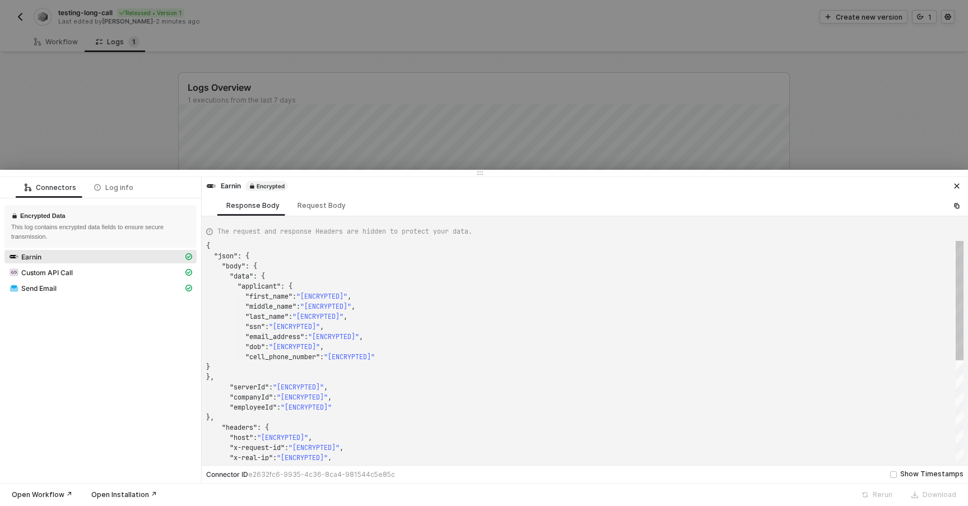
scroll to position [101, 0]
click at [114, 264] on div "Earnin" at bounding box center [100, 258] width 192 height 16
click at [122, 276] on div "Custom API Call" at bounding box center [96, 272] width 174 height 10
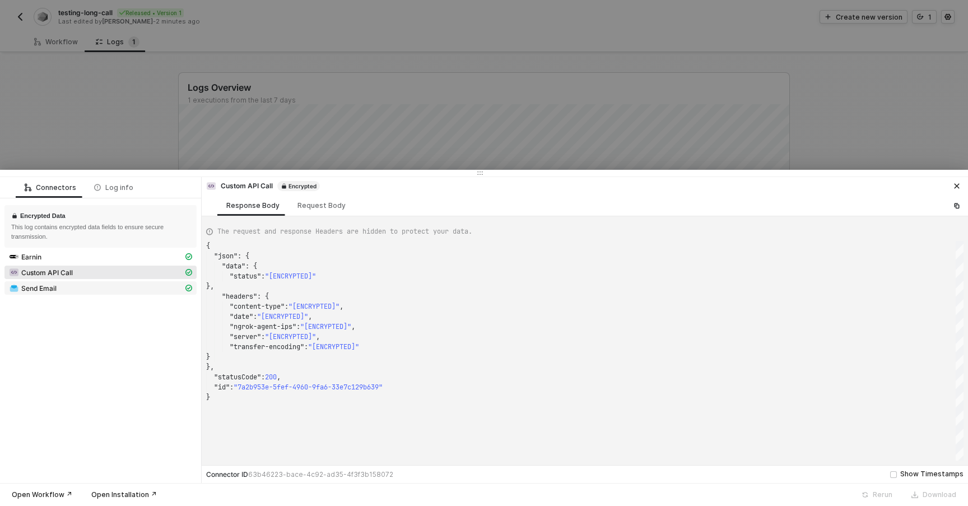
click at [128, 287] on div "Send Email" at bounding box center [96, 288] width 174 height 10
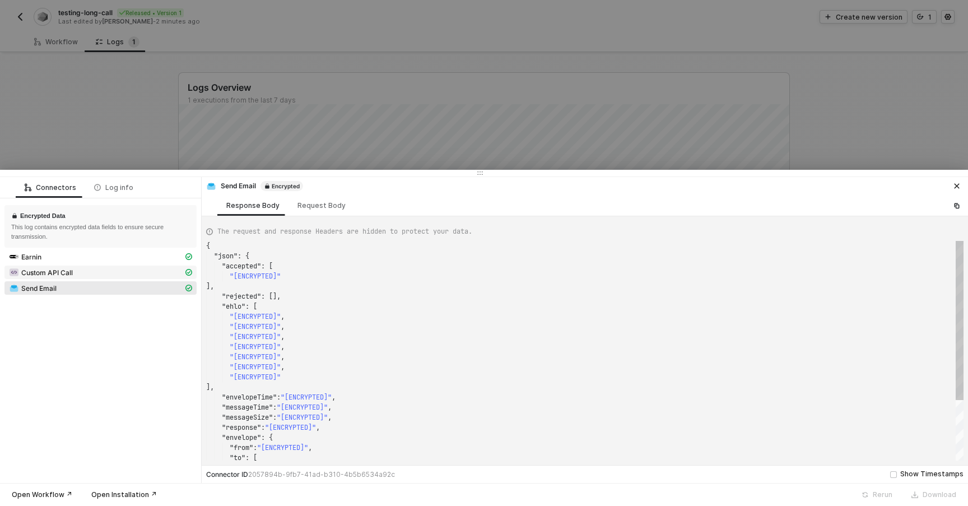
click at [124, 271] on div "Custom API Call" at bounding box center [96, 272] width 174 height 10
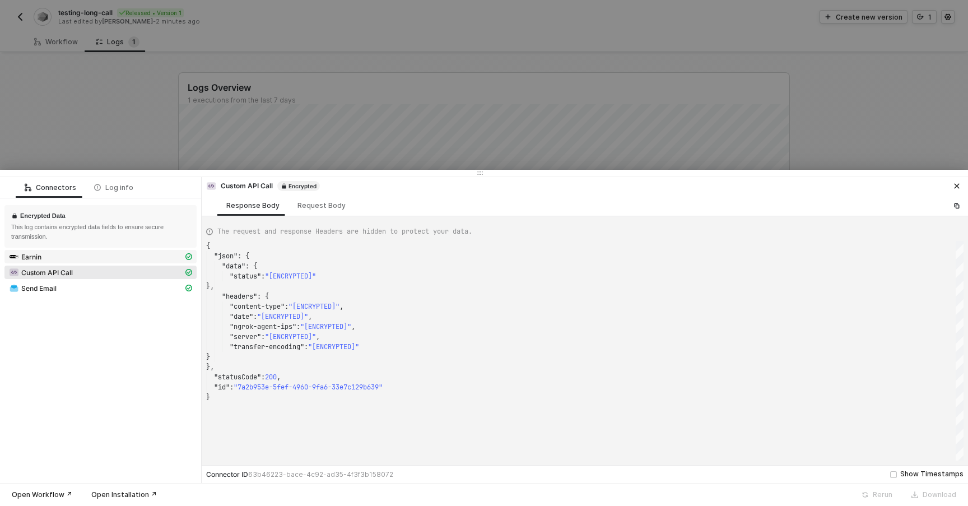
click at [122, 261] on div "Earnin" at bounding box center [96, 257] width 174 height 10
type textarea "{ "json": { "body": { "data": { "applicant": { "first_name": "[ENCRYPTED]", "mi…"
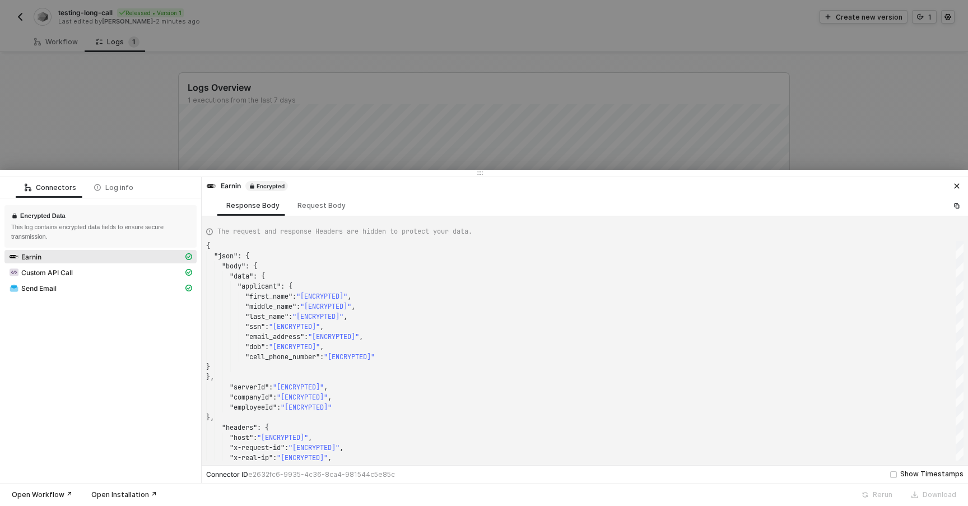
click at [28, 17] on div at bounding box center [484, 253] width 968 height 506
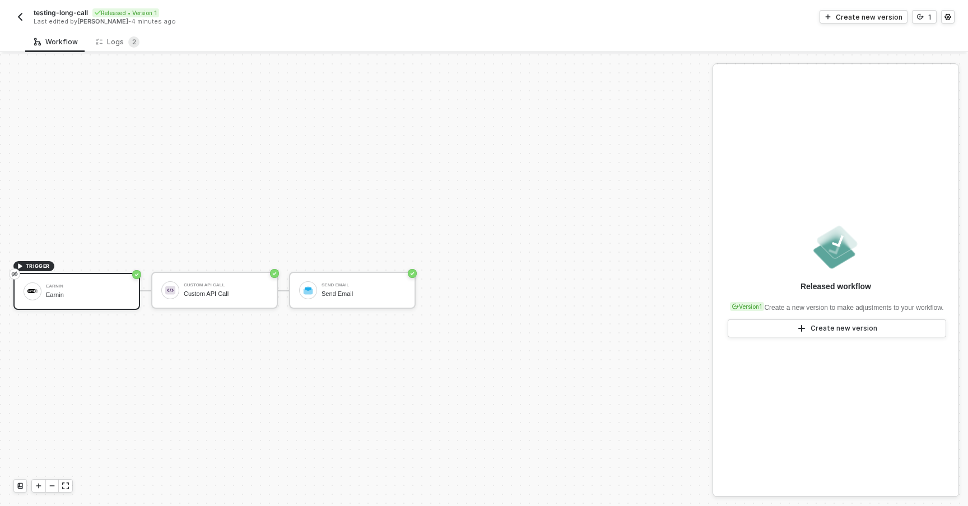
scroll to position [21, 0]
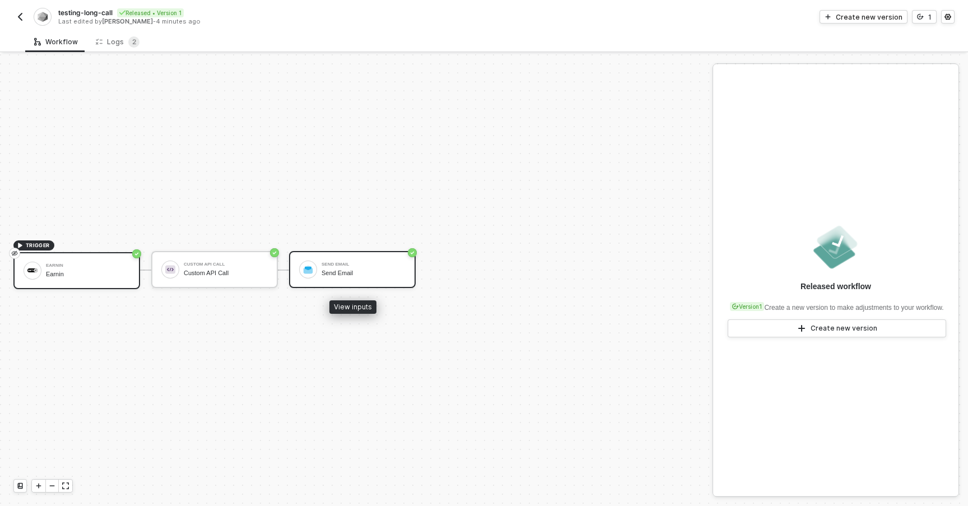
click at [329, 267] on div "Send Email Send Email" at bounding box center [364, 269] width 84 height 21
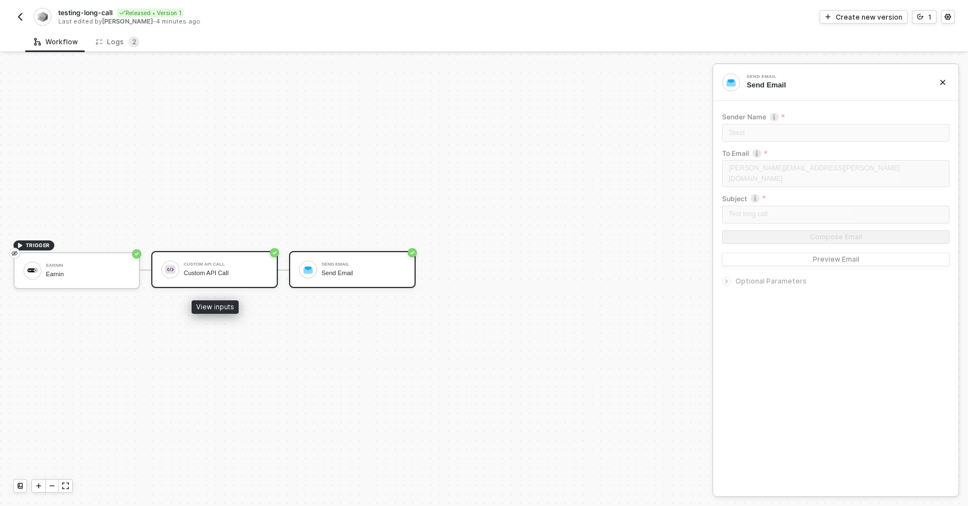
click at [246, 275] on div "Custom API Call" at bounding box center [226, 272] width 84 height 7
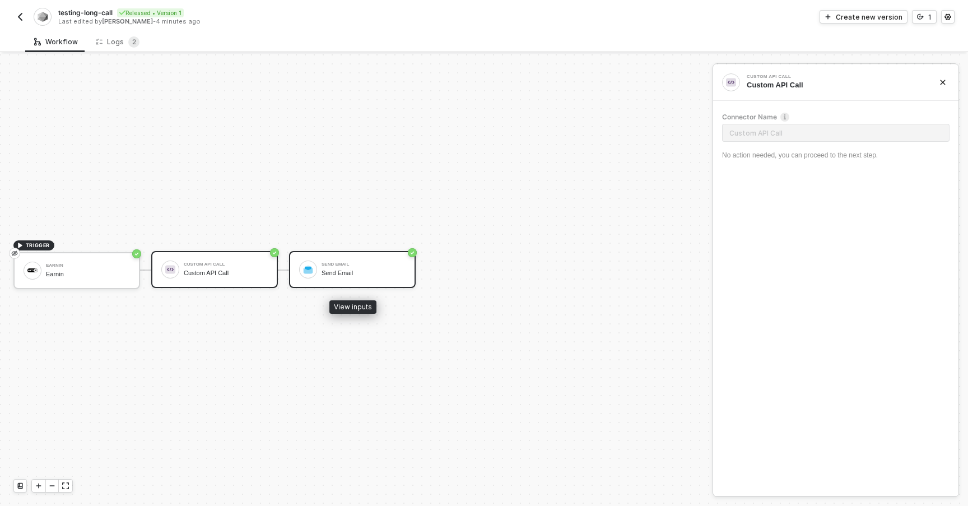
click at [323, 272] on div "Send Email" at bounding box center [364, 272] width 84 height 7
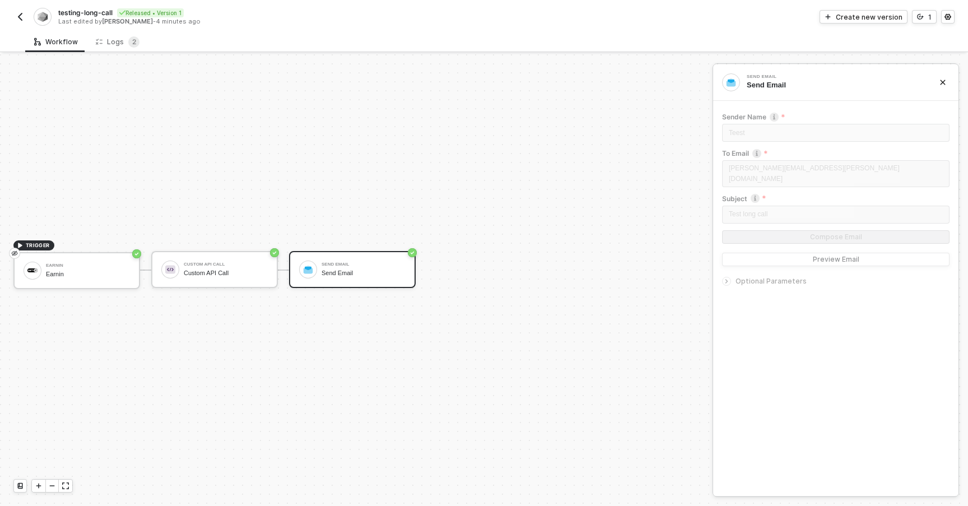
click at [556, 283] on div "TRIGGER Earnin Earnin Custom API Call Custom API Call Send Email Send Email" at bounding box center [353, 270] width 707 height 472
click at [105, 39] on div "Logs 2" at bounding box center [118, 41] width 44 height 11
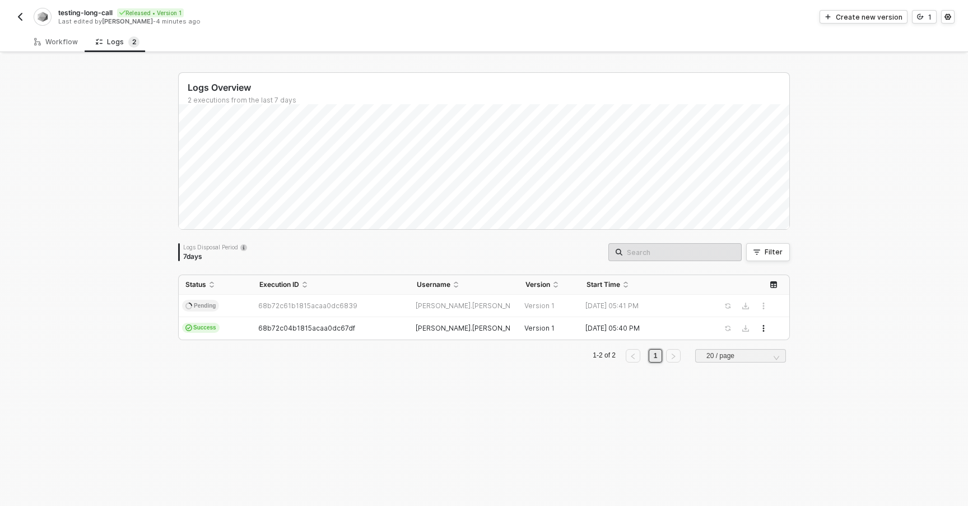
click at [136, 287] on div "Logs Overview 2 executions from the last 7 days Wed 27 Success 0 Failure 0 Logs…" at bounding box center [484, 280] width 968 height 452
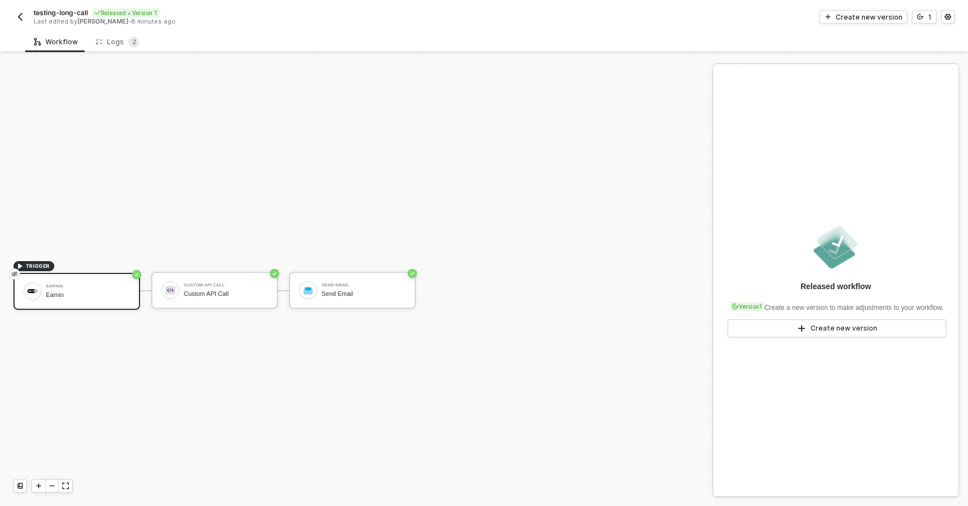
scroll to position [21, 0]
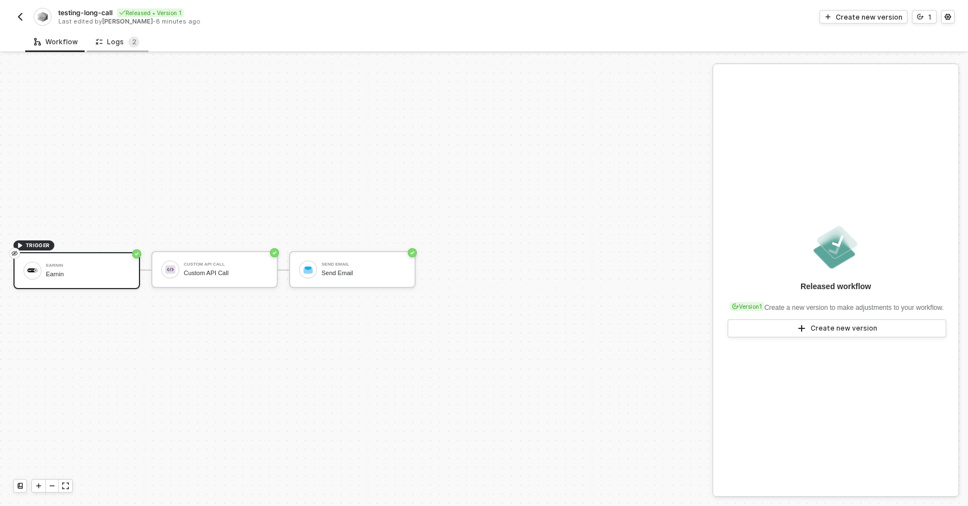
click at [111, 47] on div "Logs 2" at bounding box center [118, 41] width 62 height 21
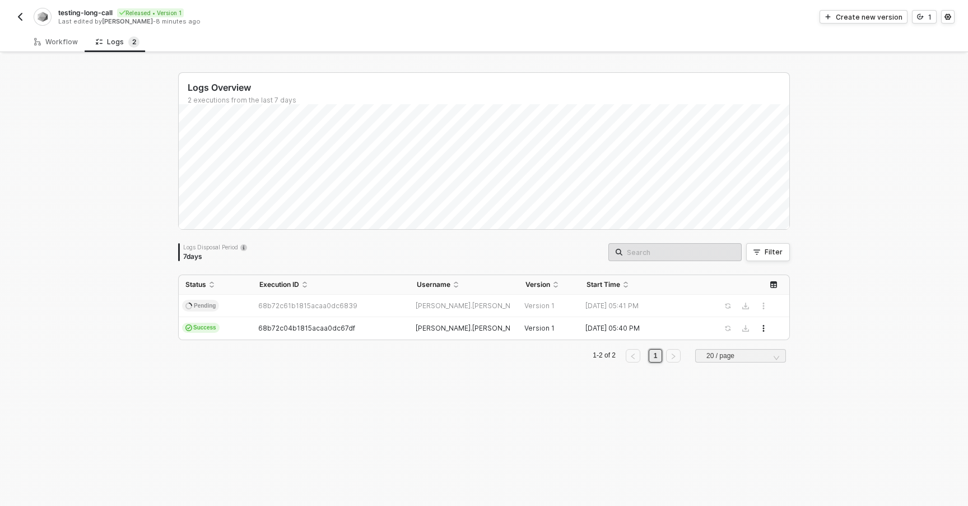
click at [240, 405] on div "Logs Overview 2 executions from the last 7 days Logs Disposal Period 7 days Fil…" at bounding box center [484, 280] width 639 height 452
click at [169, 419] on div "Logs Overview 2 executions from the last 7 days Logs Disposal Period 7 days Fil…" at bounding box center [484, 280] width 639 height 452
click at [295, 410] on div "Logs Overview 2 executions from the last 7 days Logs Disposal Period 7 days Fil…" at bounding box center [484, 280] width 639 height 452
click at [520, 18] on span "Refresh" at bounding box center [526, 19] width 25 height 9
click at [379, 306] on div "68b72c61b1815acaa0dc6839" at bounding box center [327, 305] width 148 height 9
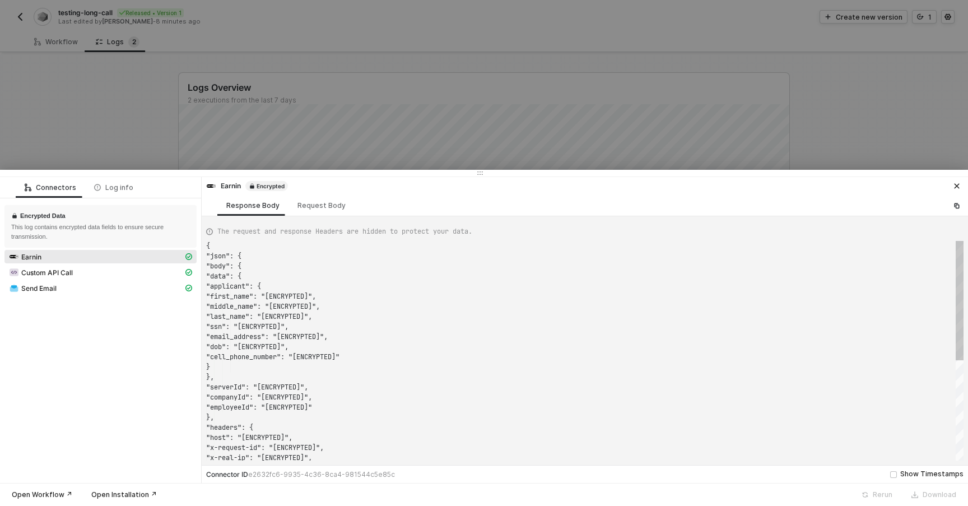
scroll to position [101, 0]
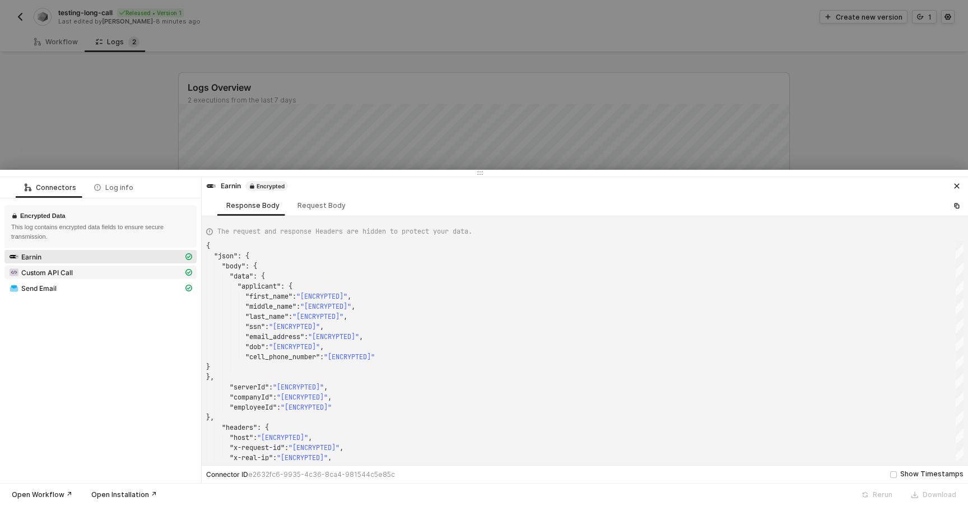
click at [123, 273] on div "Custom API Call" at bounding box center [96, 272] width 174 height 10
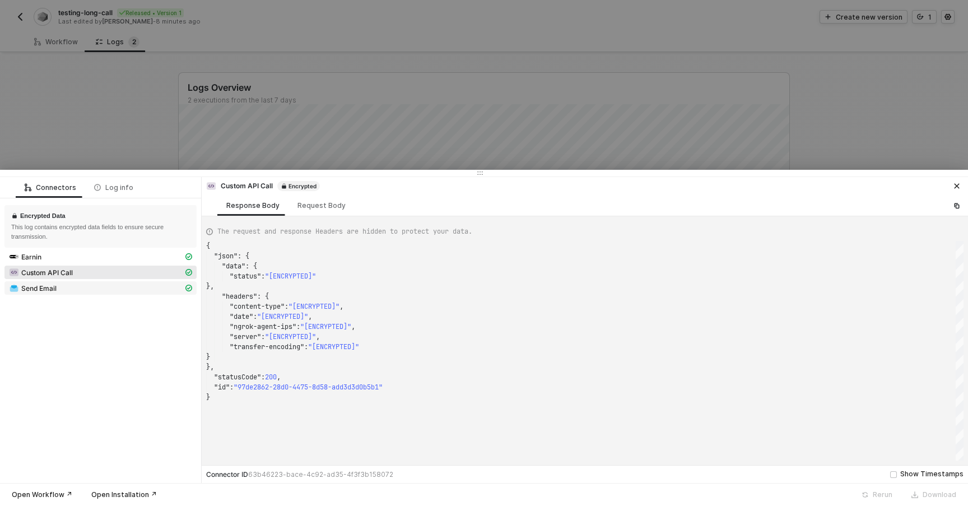
click at [131, 283] on div "Send Email" at bounding box center [96, 288] width 174 height 10
type textarea "{ "json": { "accepted": [ "[ENCRYPTED]" ], "rejected": [], "ehlo": [ "[ENCRYPTE…"
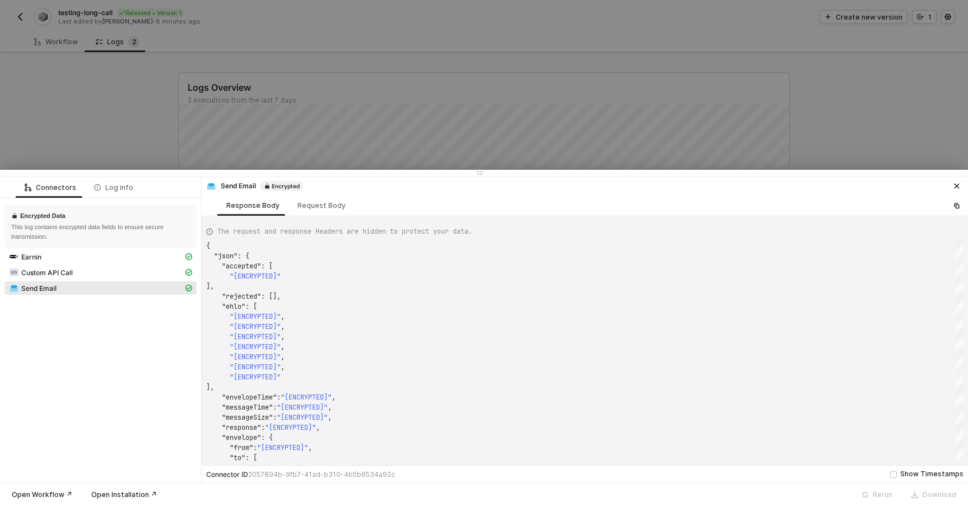
click at [41, 68] on div at bounding box center [484, 253] width 968 height 506
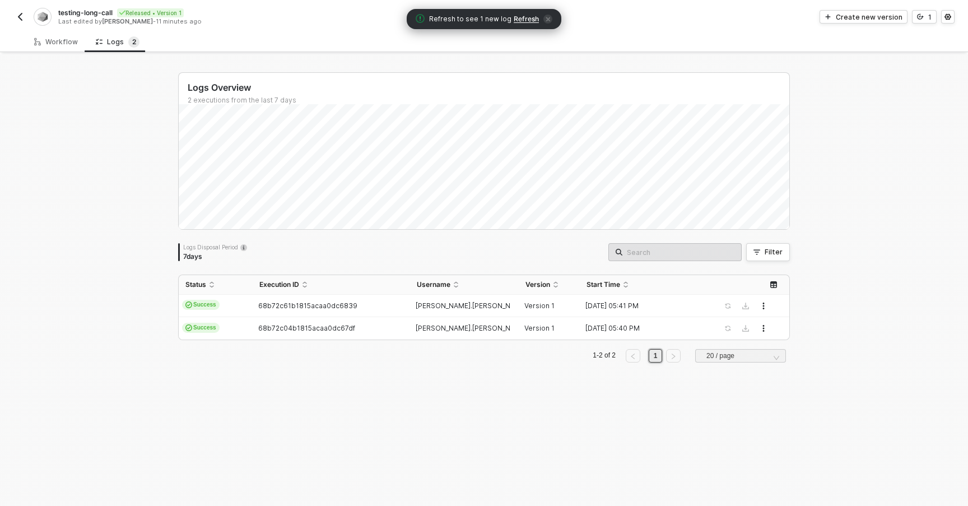
click at [517, 16] on span "Refresh" at bounding box center [526, 19] width 25 height 9
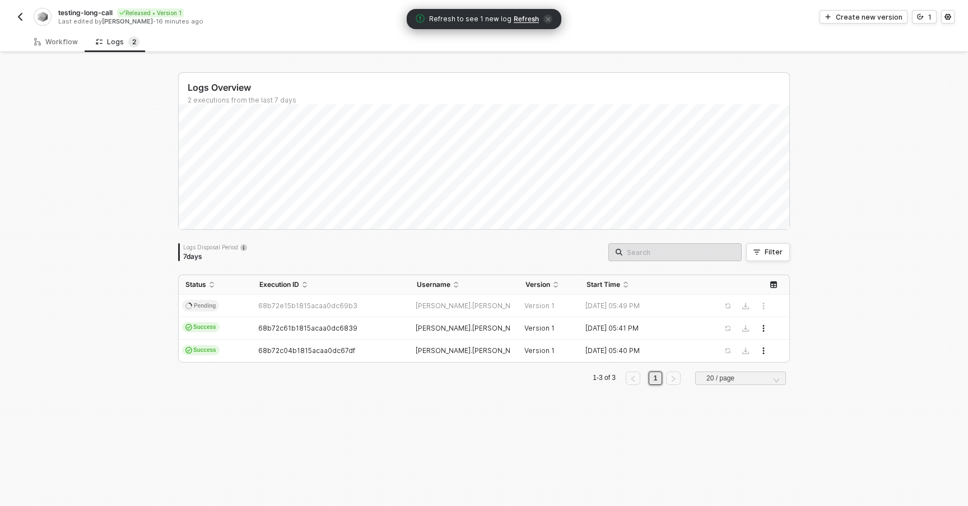
click at [522, 22] on span "Refresh" at bounding box center [526, 19] width 25 height 9
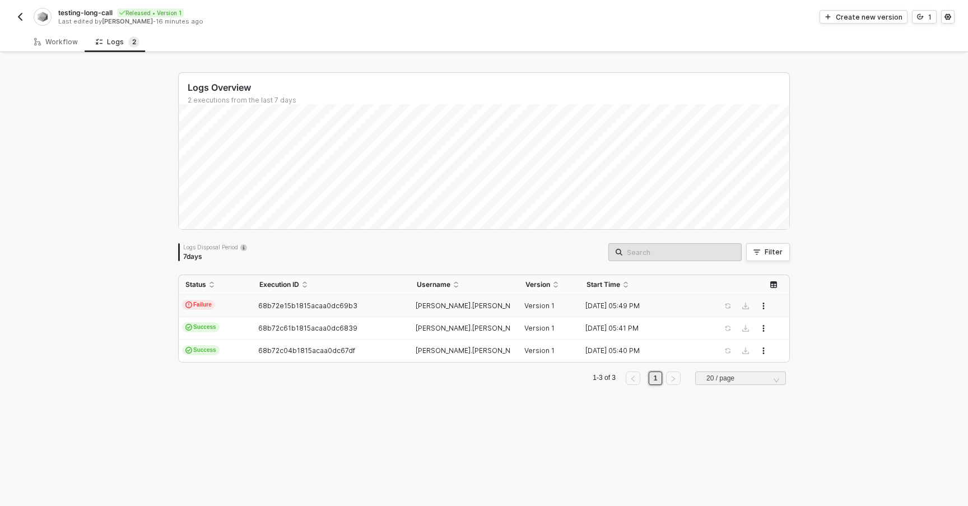
click at [242, 302] on td "Failure" at bounding box center [216, 306] width 74 height 22
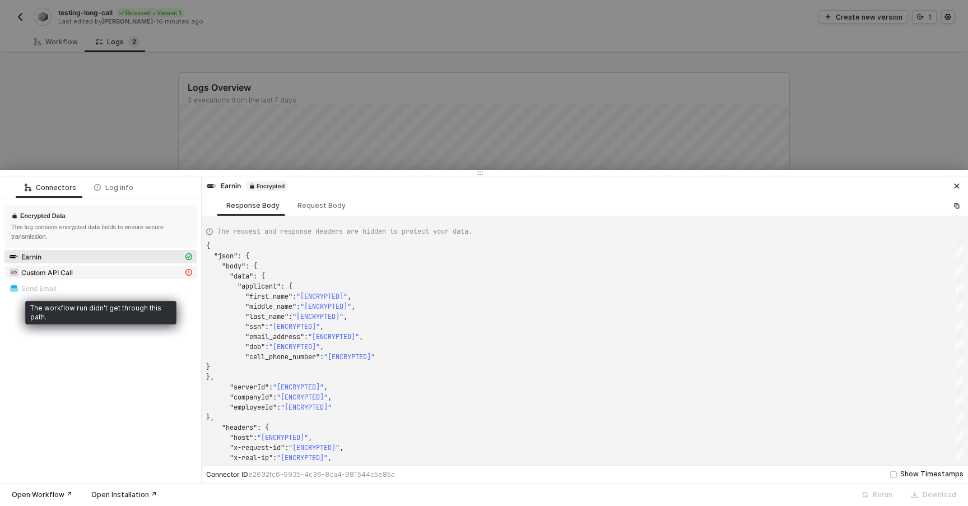
click at [90, 276] on div "Custom API Call" at bounding box center [96, 272] width 174 height 10
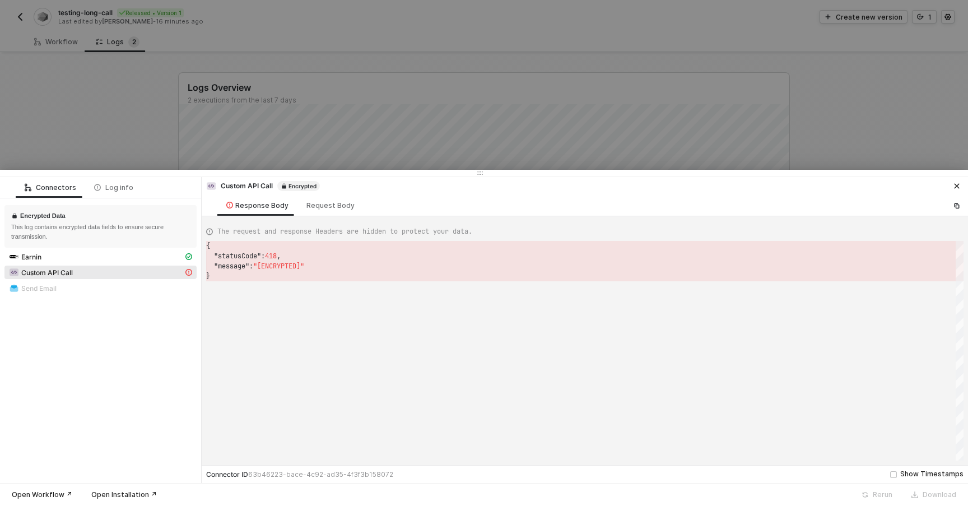
scroll to position [30, 0]
click at [115, 271] on div "Custom API Call" at bounding box center [96, 272] width 174 height 10
click at [120, 259] on div "Earnin" at bounding box center [96, 257] width 174 height 10
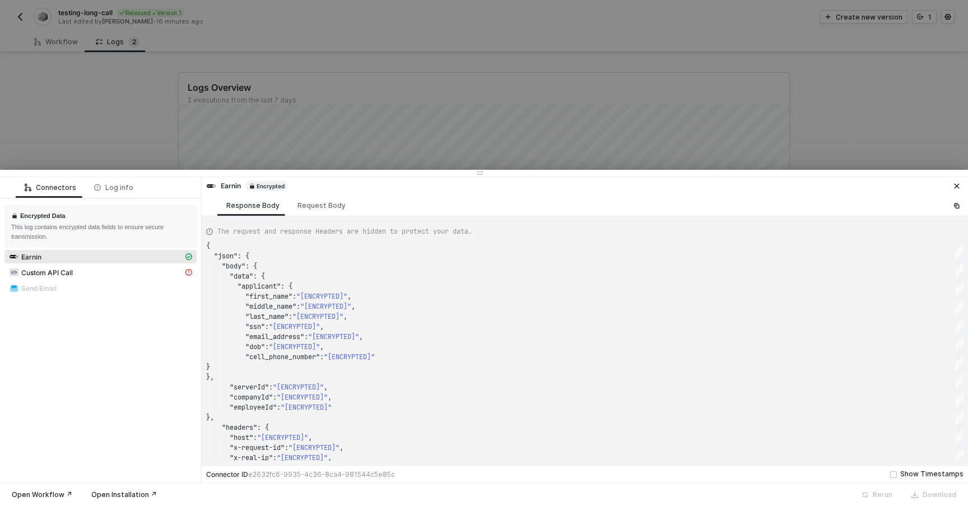
click at [106, 280] on div "Custom API Call" at bounding box center [100, 274] width 192 height 16
click at [116, 271] on div "Custom API Call" at bounding box center [96, 272] width 174 height 10
type textarea "{ "statusCode": 418, "message": "[ENCRYPTED]" }"
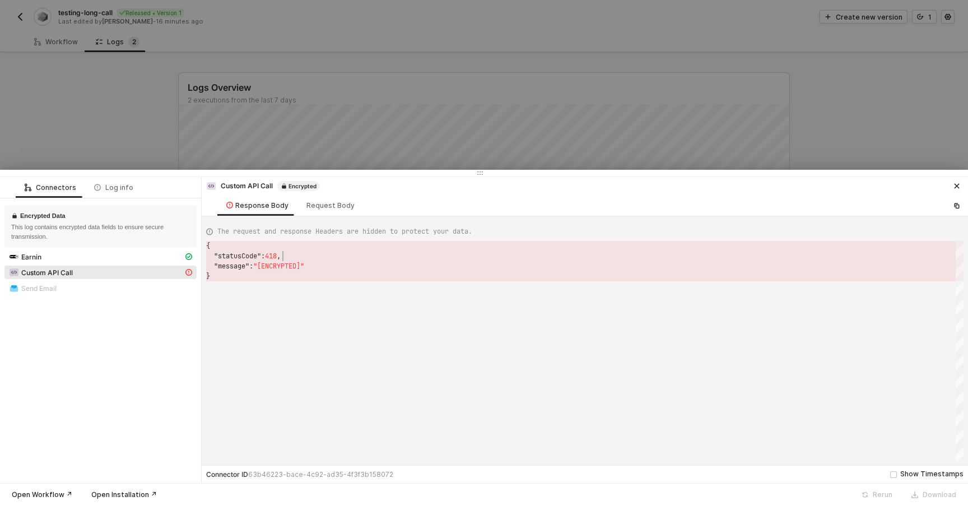
scroll to position [10, 77]
click at [282, 257] on div at bounding box center [282, 256] width 1 height 10
click at [278, 258] on div "{ "statusCode" : 418 , "message" : "[ENCRYPTED]" } { "statusCode": 418, "messag…" at bounding box center [584, 351] width 757 height 220
